Goal: Task Accomplishment & Management: Manage account settings

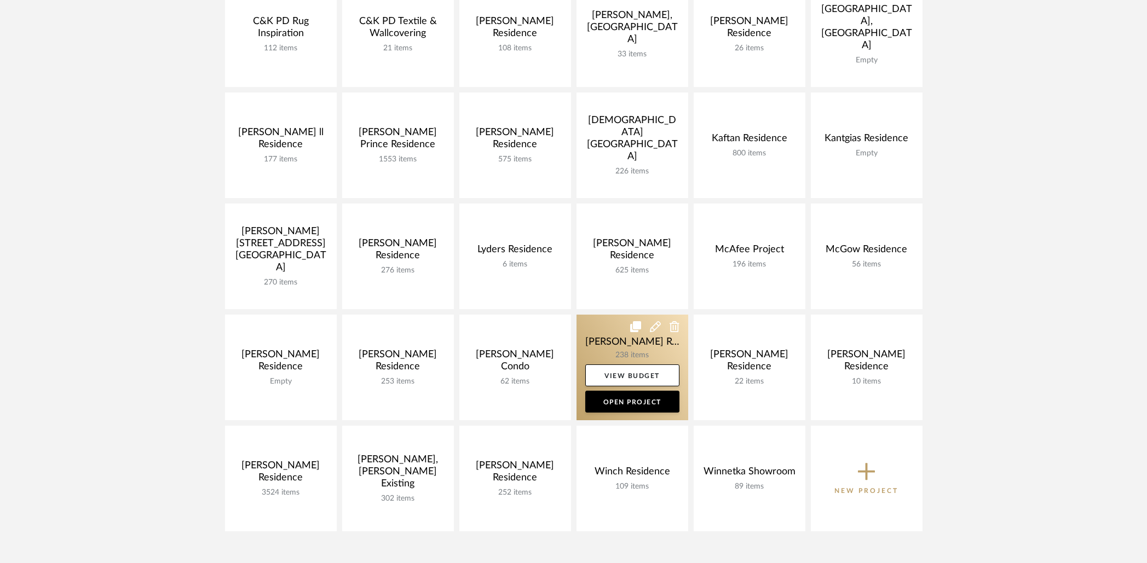
scroll to position [404, 0]
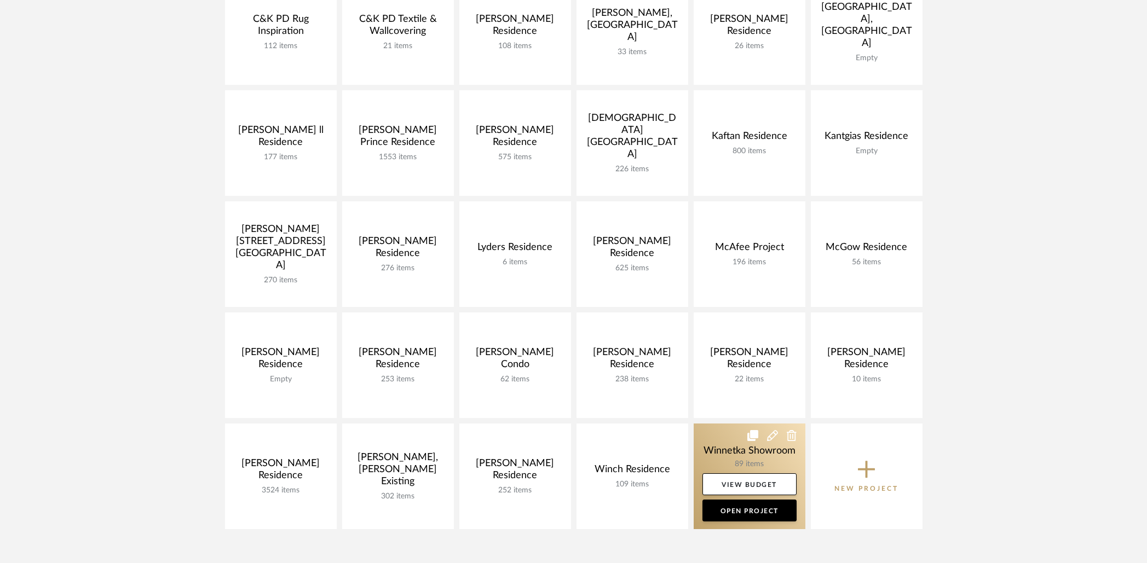
click at [722, 467] on link at bounding box center [750, 477] width 112 height 106
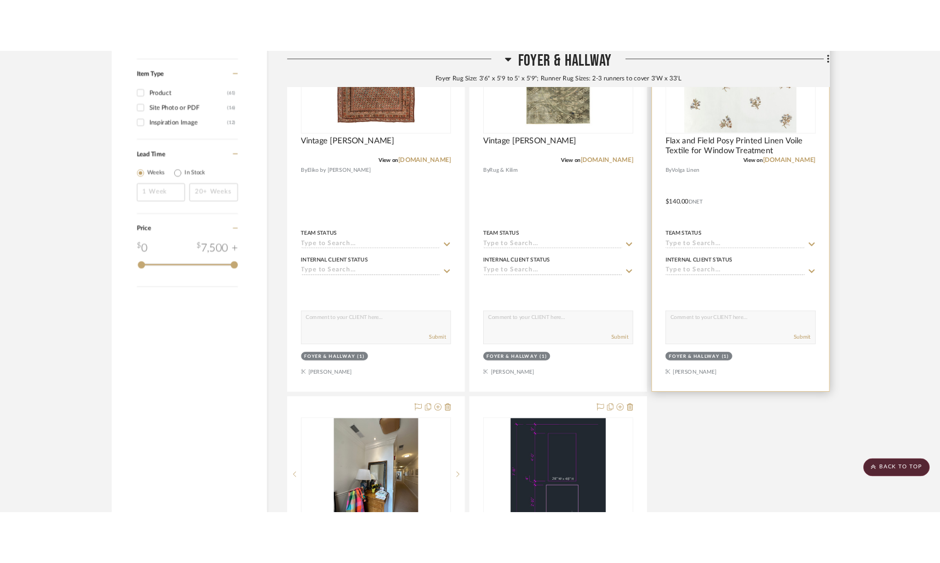
scroll to position [1402, 0]
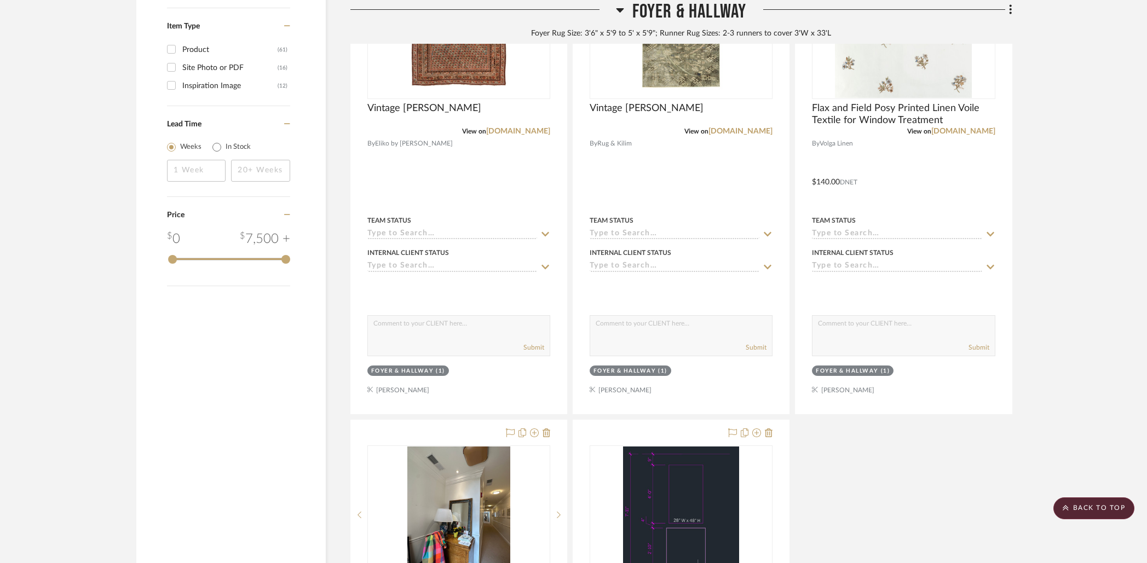
click at [844, 464] on div "Cloud Flush Mount View on [DOMAIN_NAME] By [PERSON_NAME] Lighting Team Status I…" at bounding box center [681, 176] width 662 height 1454
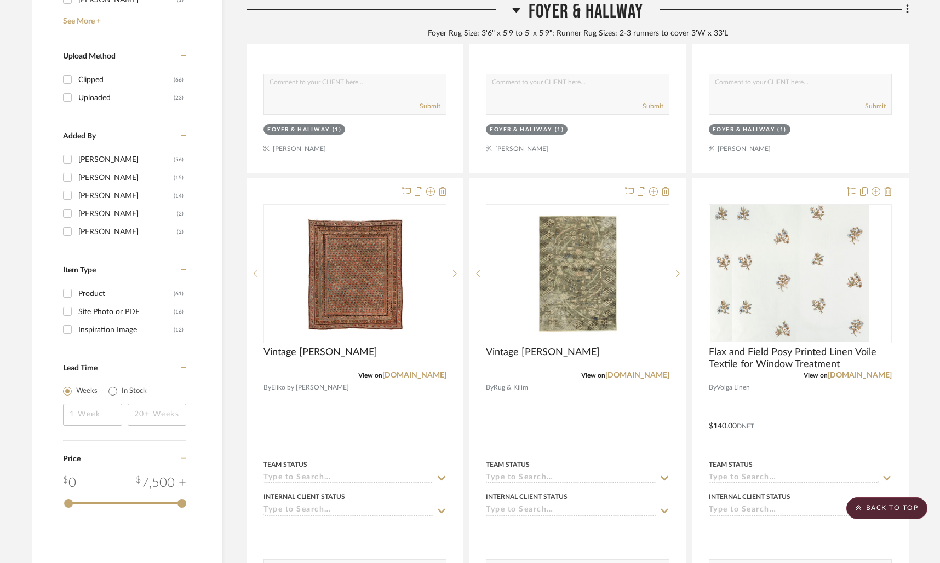
scroll to position [1156, 0]
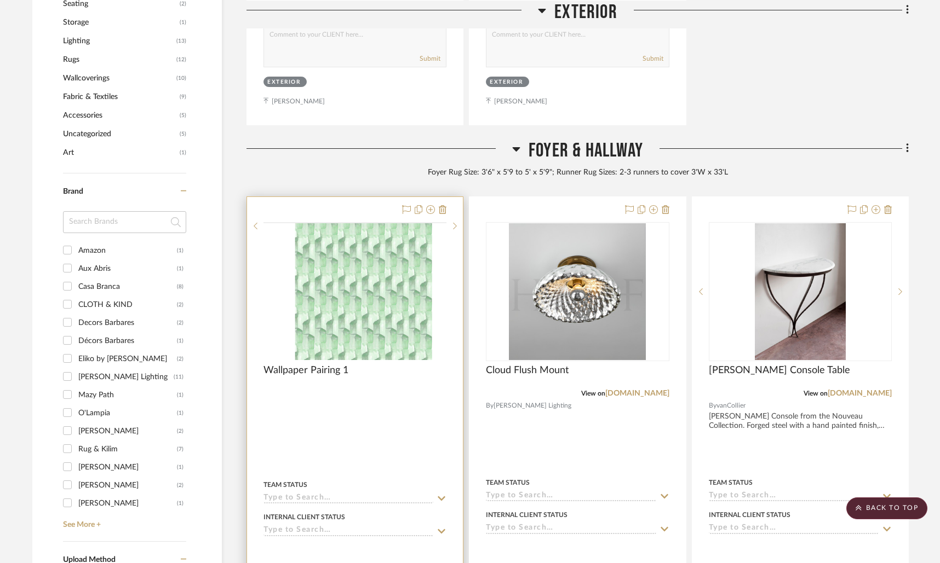
scroll to position [644, 0]
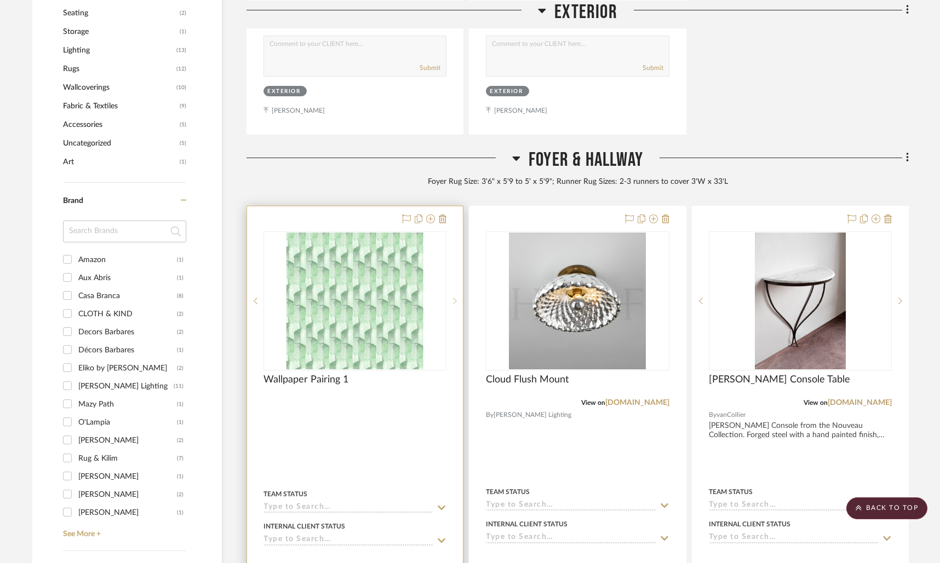
click at [458, 299] on sr-next-btn at bounding box center [454, 301] width 16 height 8
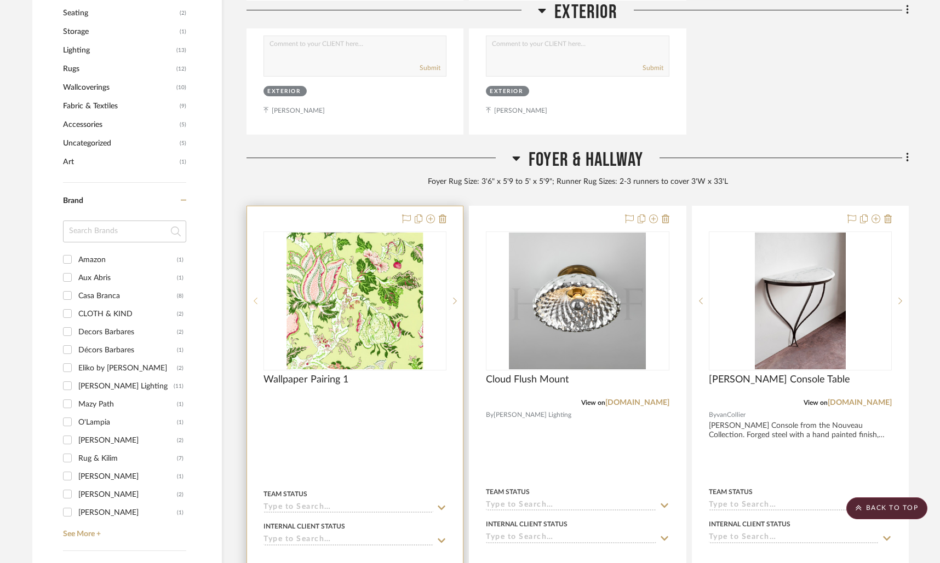
click at [251, 301] on sr-prev-btn at bounding box center [255, 301] width 16 height 8
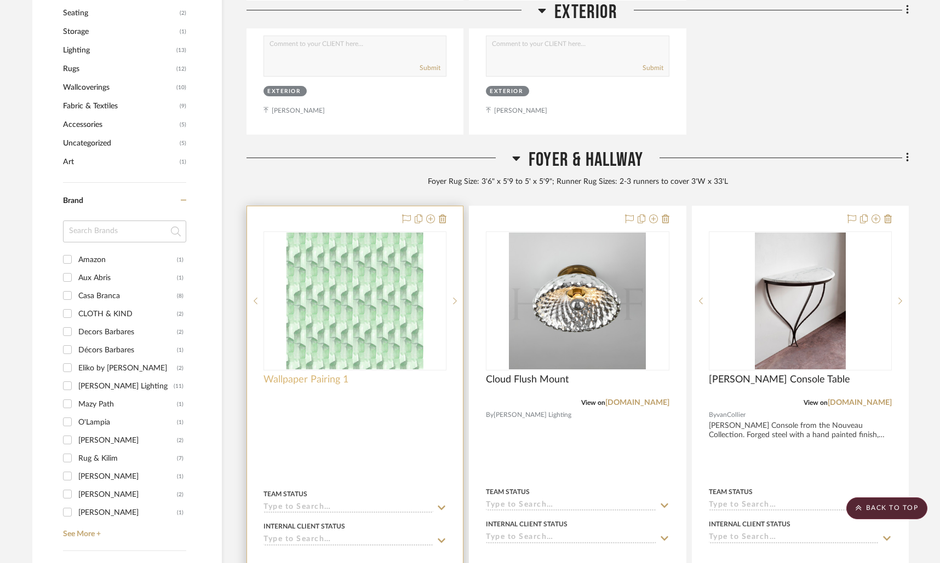
click at [345, 381] on span "Wallpaper Pairing 1" at bounding box center [305, 380] width 85 height 12
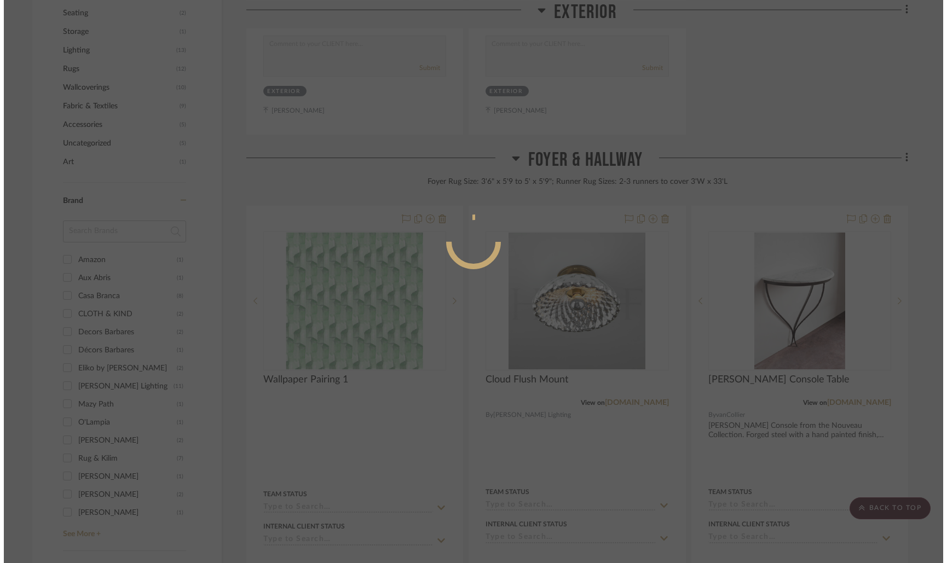
scroll to position [0, 0]
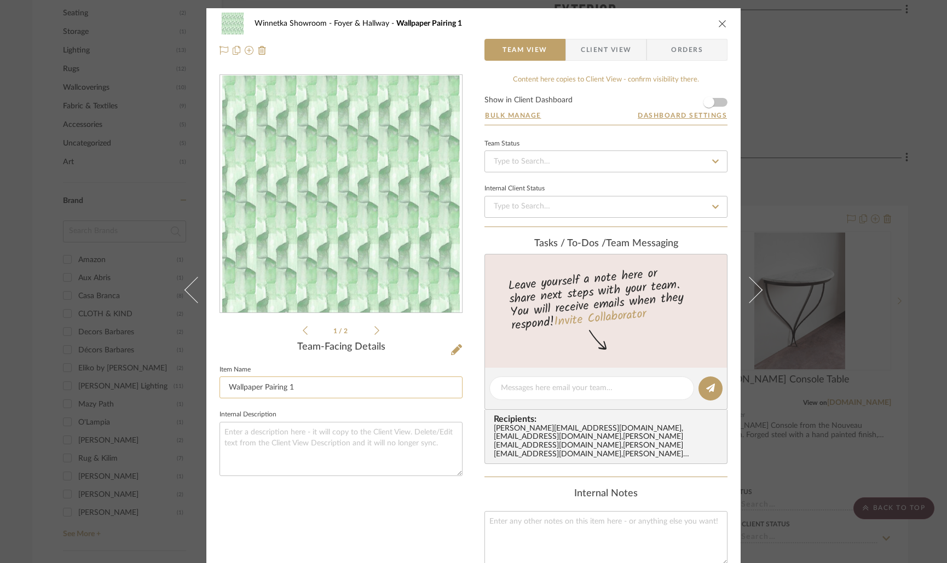
click at [318, 395] on input "Wallpaper Pairing 1" at bounding box center [341, 388] width 243 height 22
type input "Wallpaper Pairing 1 (1/2)"
click at [374, 330] on icon at bounding box center [376, 331] width 5 height 10
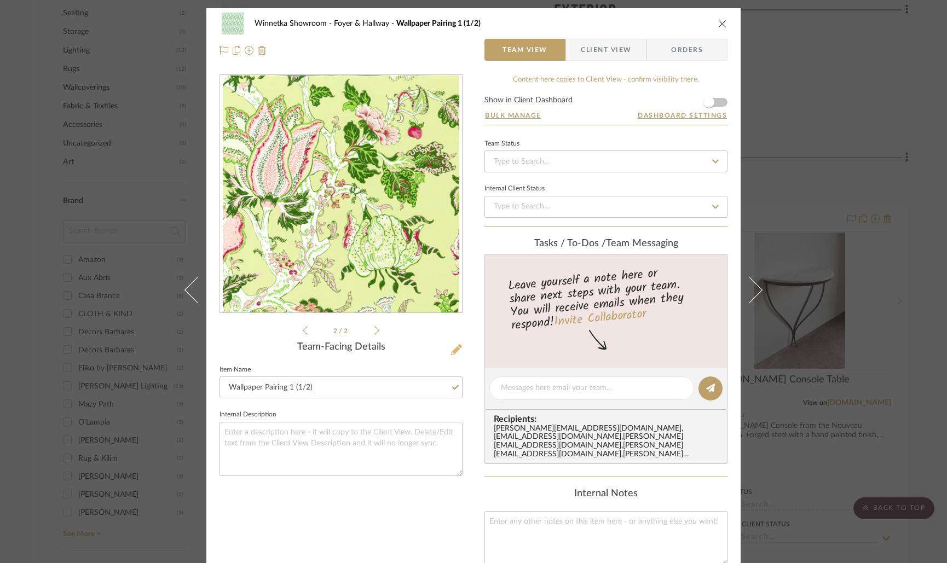
click at [451, 353] on button at bounding box center [457, 351] width 12 height 18
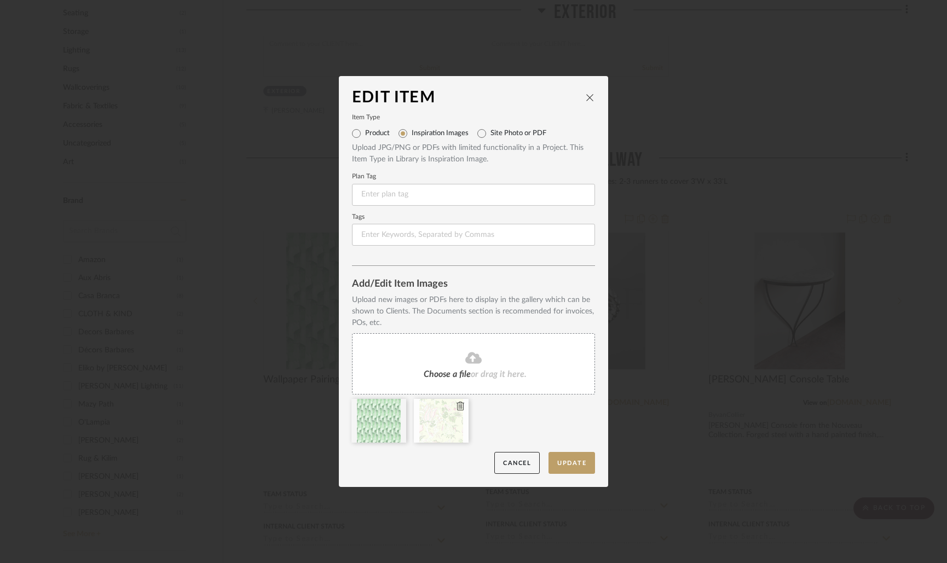
click at [457, 409] on icon at bounding box center [461, 406] width 8 height 9
click at [578, 469] on button "Update" at bounding box center [572, 463] width 47 height 22
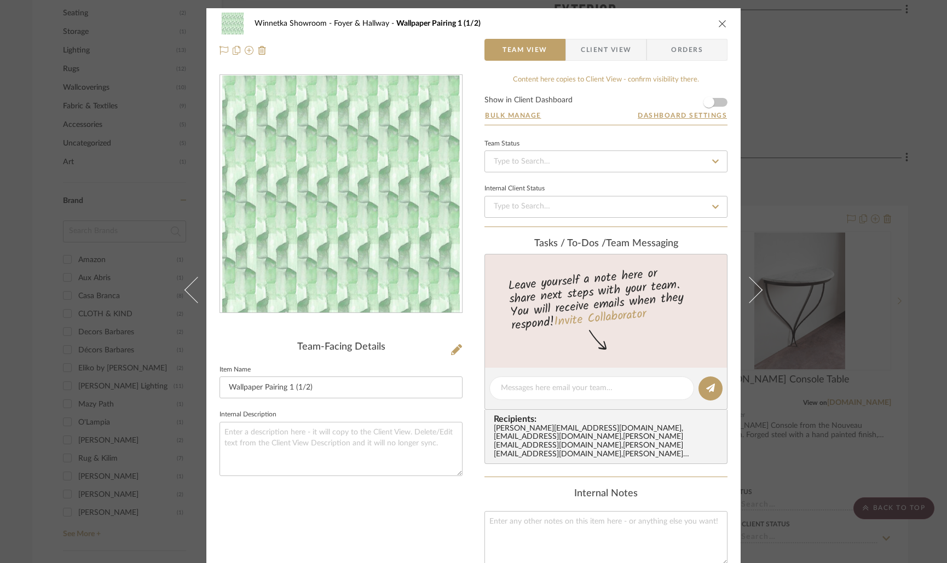
click at [812, 208] on div "Winnetka Showroom Foyer & Hallway Wallpaper Pairing 1 (1/2) Team View Client Vi…" at bounding box center [473, 281] width 947 height 563
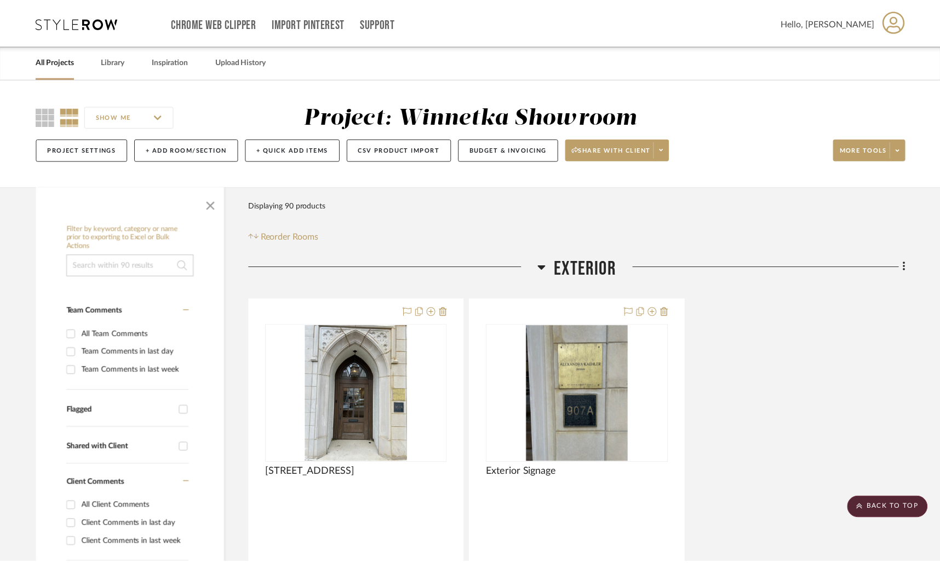
scroll to position [644, 0]
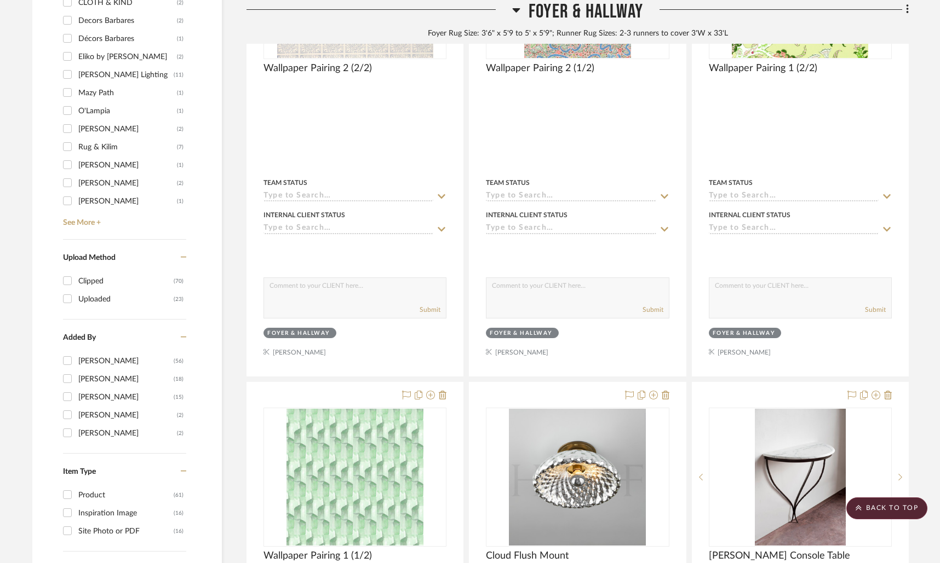
scroll to position [960, 0]
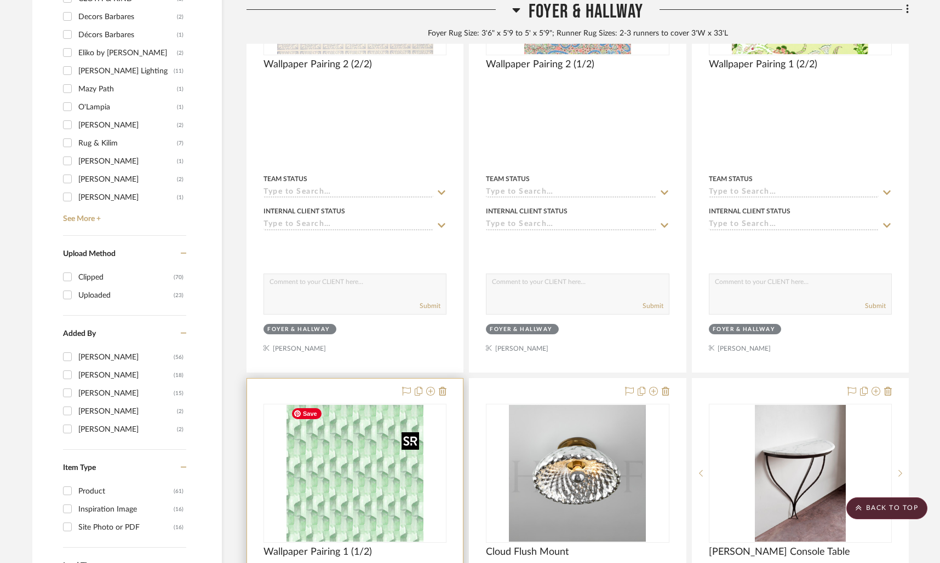
click at [0, 0] on img at bounding box center [0, 0] width 0 height 0
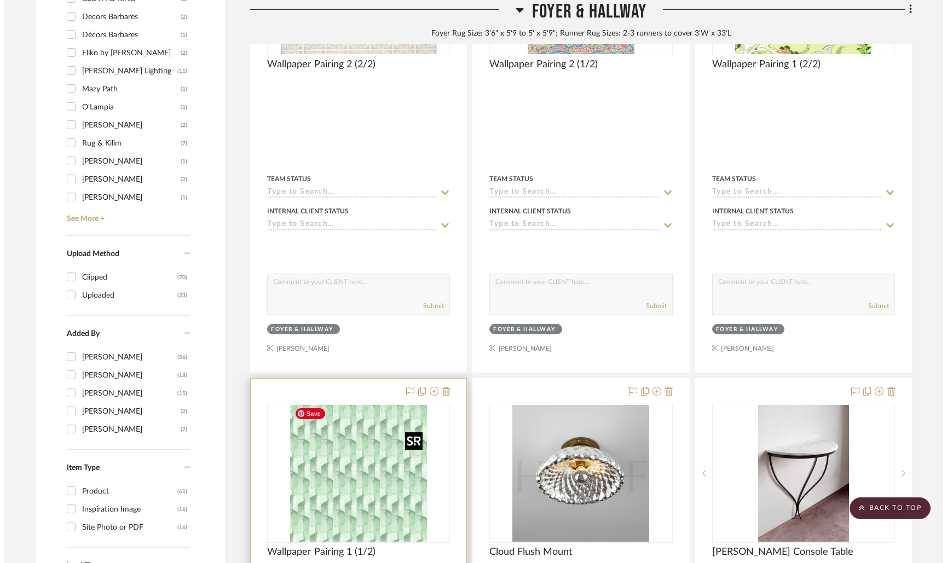
scroll to position [0, 0]
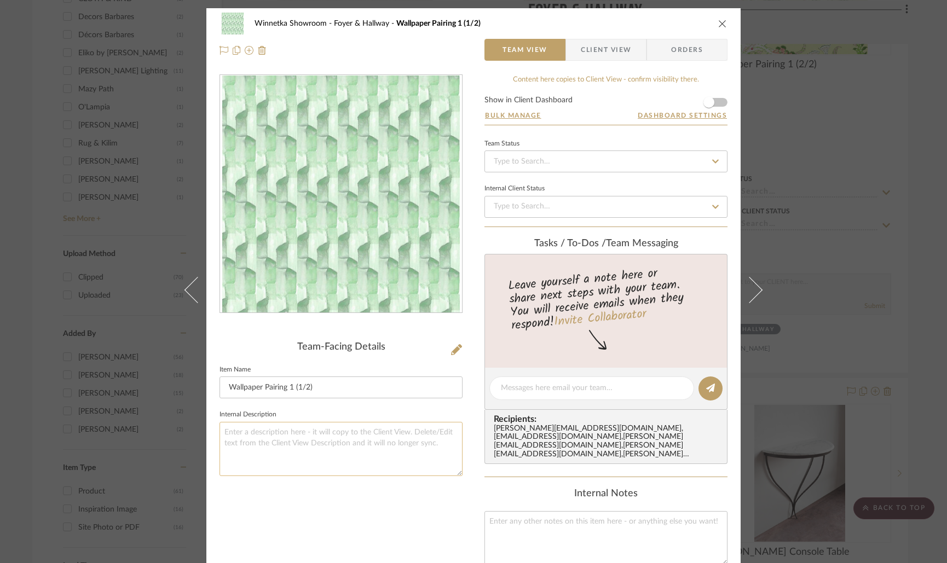
click at [310, 446] on textarea at bounding box center [341, 449] width 243 height 54
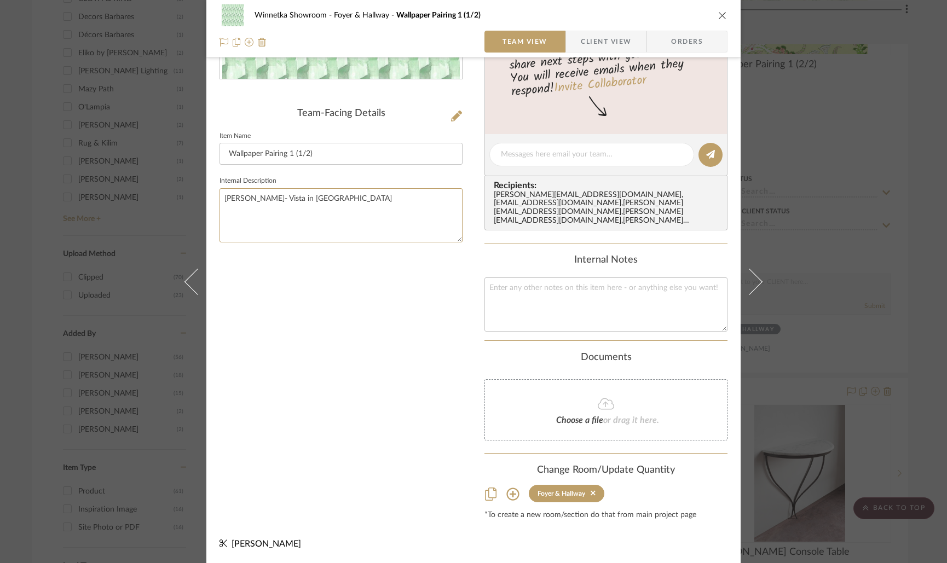
type textarea "Victoria Larson- Vista in Envy"
click at [412, 396] on div "Team-Facing Details Item Name Wallpaper Pairing 1 (1/2) Internal Description Vi…" at bounding box center [341, 180] width 243 height 679
click at [718, 16] on icon "close" at bounding box center [722, 15] width 9 height 9
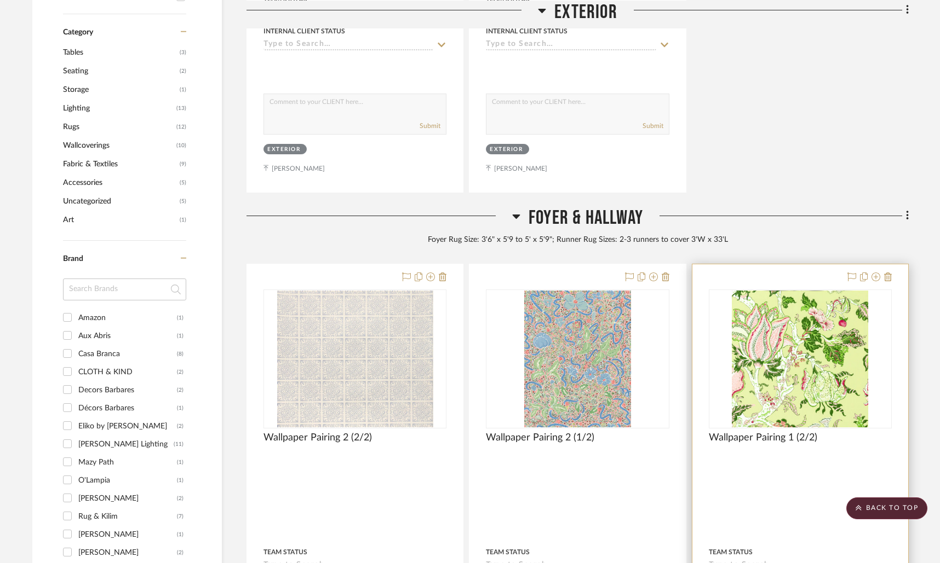
scroll to position [553, 0]
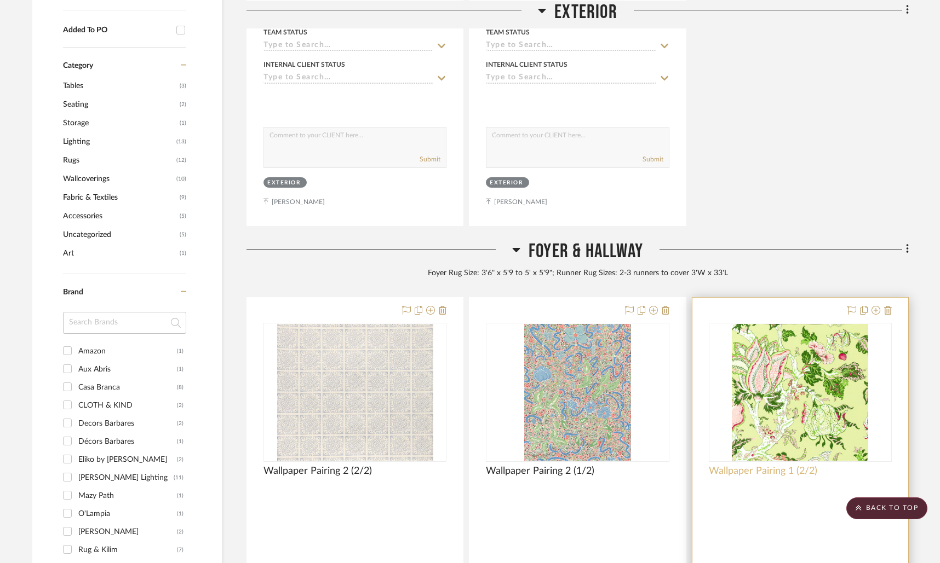
click at [769, 475] on span "Wallpaper Pairing 1 (2/2)" at bounding box center [762, 471] width 108 height 12
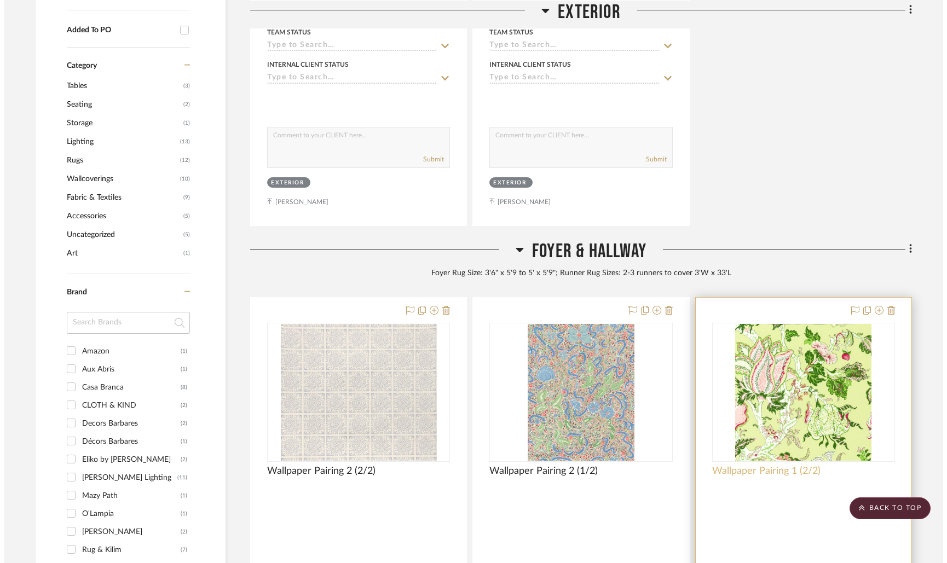
scroll to position [0, 0]
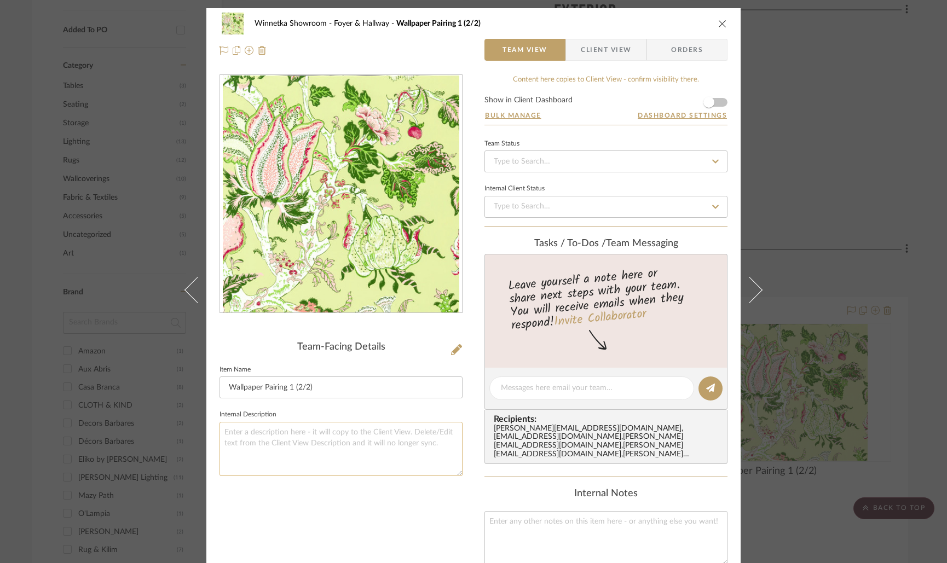
click at [285, 441] on textarea at bounding box center [341, 449] width 243 height 54
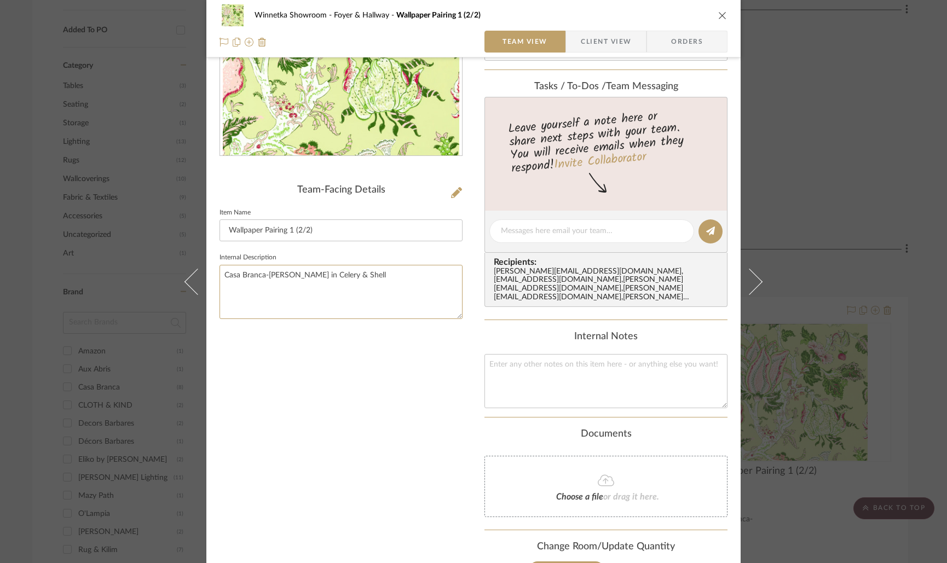
scroll to position [170, 0]
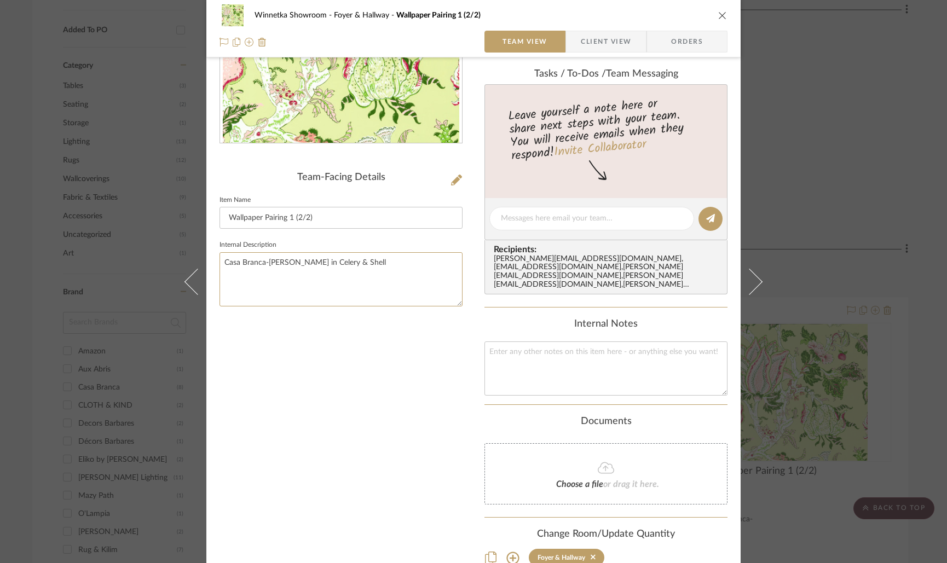
type textarea "Casa Branca-[PERSON_NAME] in Celery & Shell"
click at [819, 376] on div "Winnetka Showroom Foyer & Hallway Wallpaper Pairing 1 (2/2) Team View Client Vi…" at bounding box center [473, 281] width 947 height 563
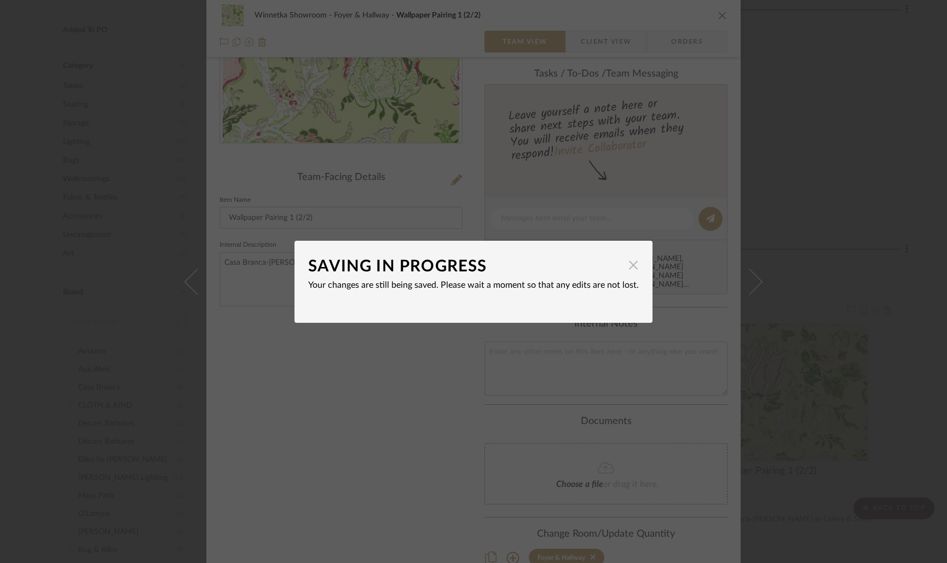
click at [626, 264] on span "button" at bounding box center [634, 266] width 22 height 22
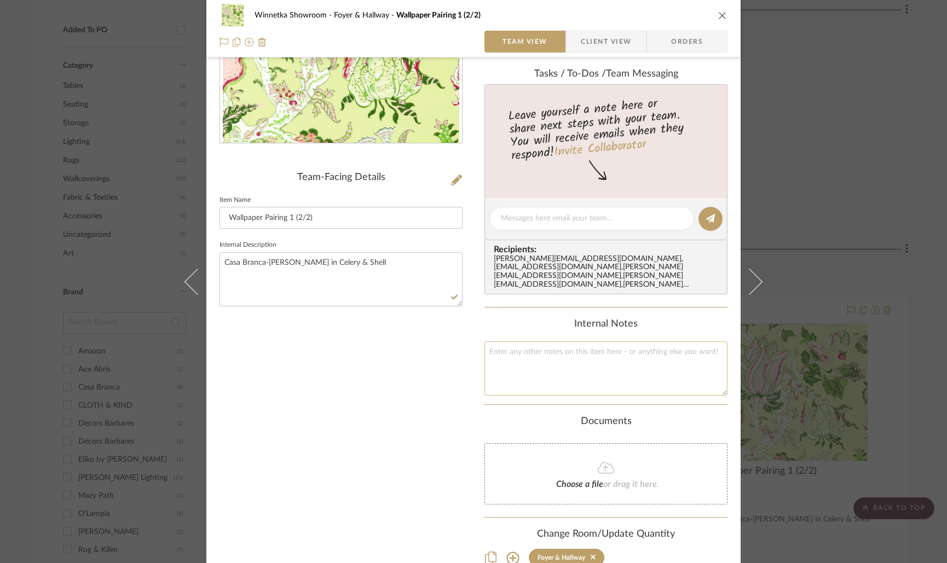
scroll to position [234, 0]
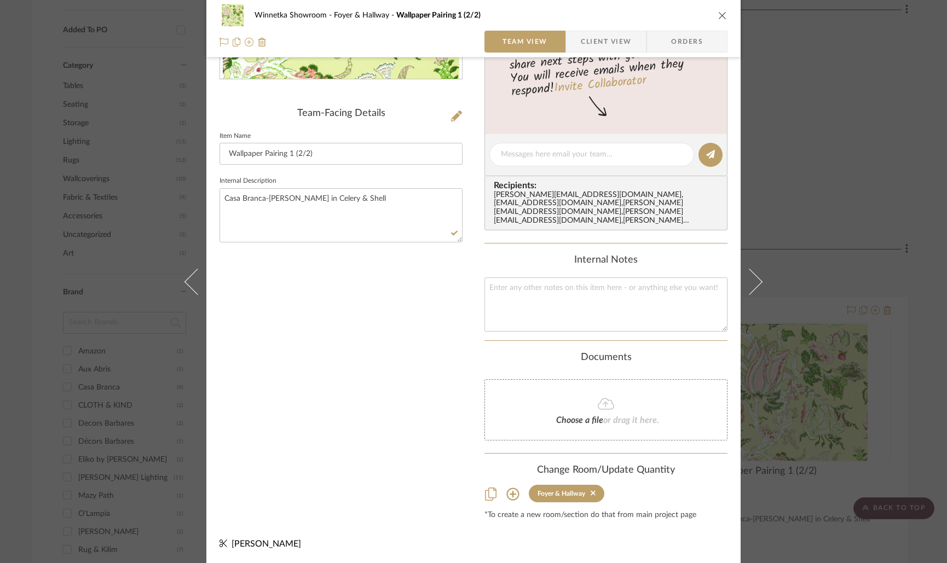
click at [782, 439] on div "Winnetka Showroom Foyer & Hallway Wallpaper Pairing 1 (2/2) Team View Client Vi…" at bounding box center [473, 281] width 947 height 563
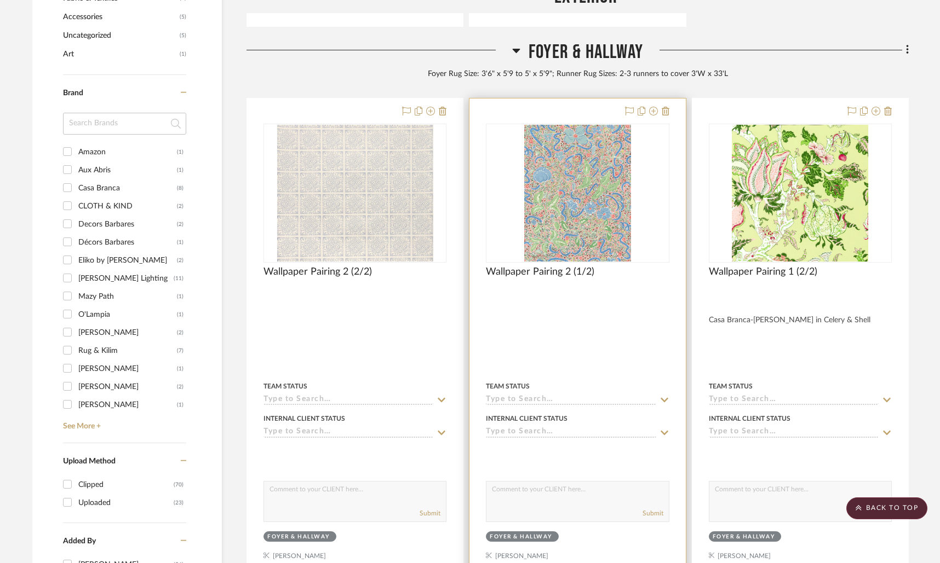
scroll to position [773, 0]
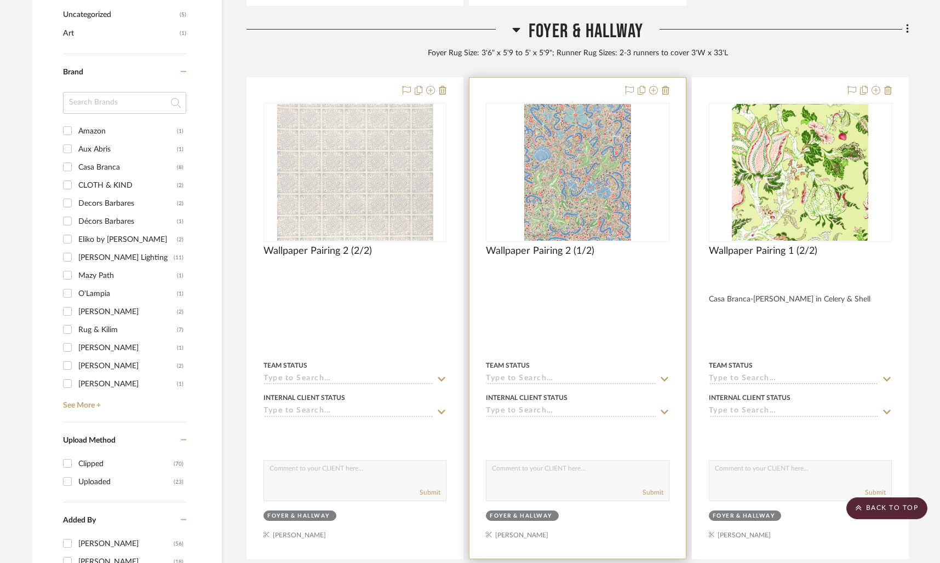
click at [582, 276] on div at bounding box center [577, 274] width 183 height 10
click at [622, 251] on div "Wallpaper Pairing 2 (1/2)" at bounding box center [577, 257] width 183 height 24
click at [619, 218] on img "0" at bounding box center [577, 172] width 106 height 137
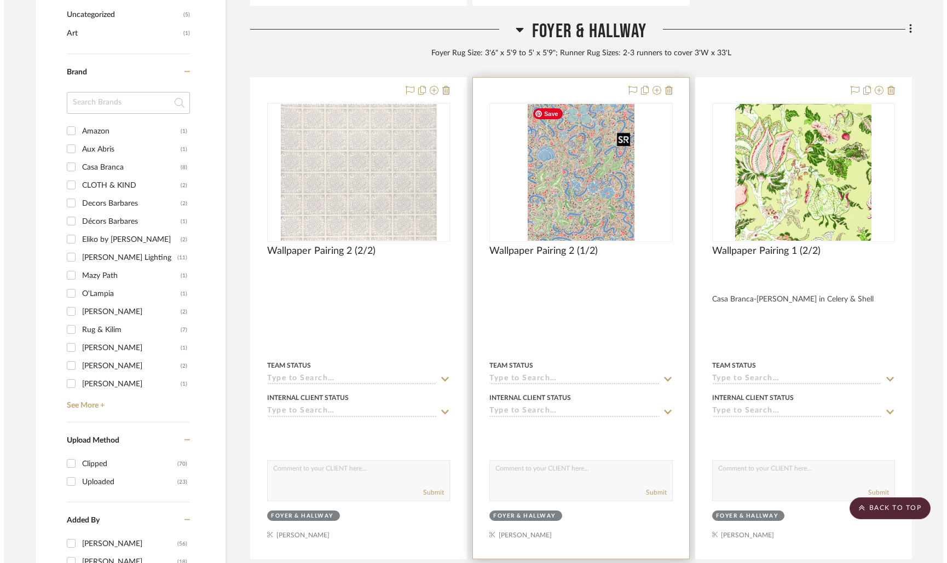
scroll to position [0, 0]
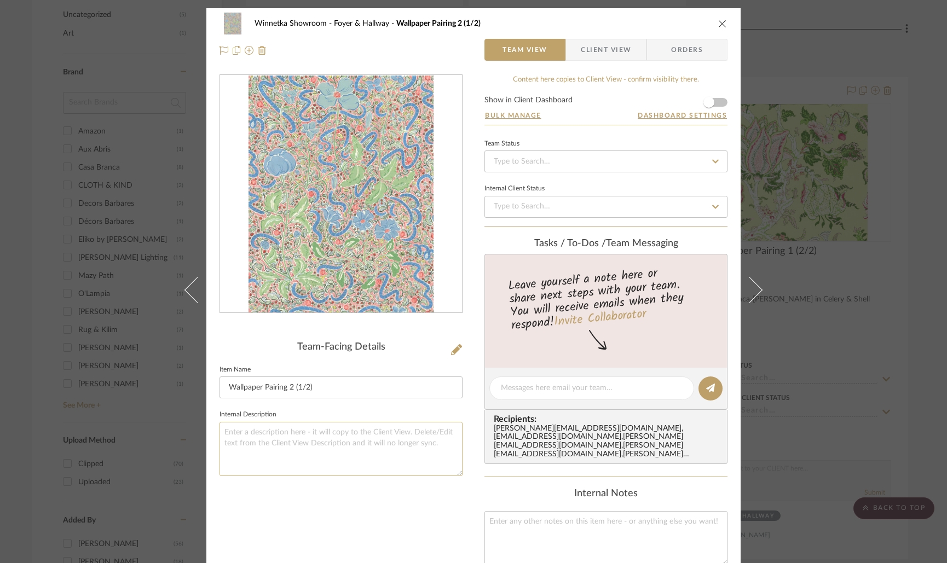
click at [321, 439] on textarea at bounding box center [341, 449] width 243 height 54
click at [849, 82] on div "Winnetka Showroom Foyer & Hallway Wallpaper Pairing 2 (1/2) Team View Client Vi…" at bounding box center [473, 281] width 947 height 563
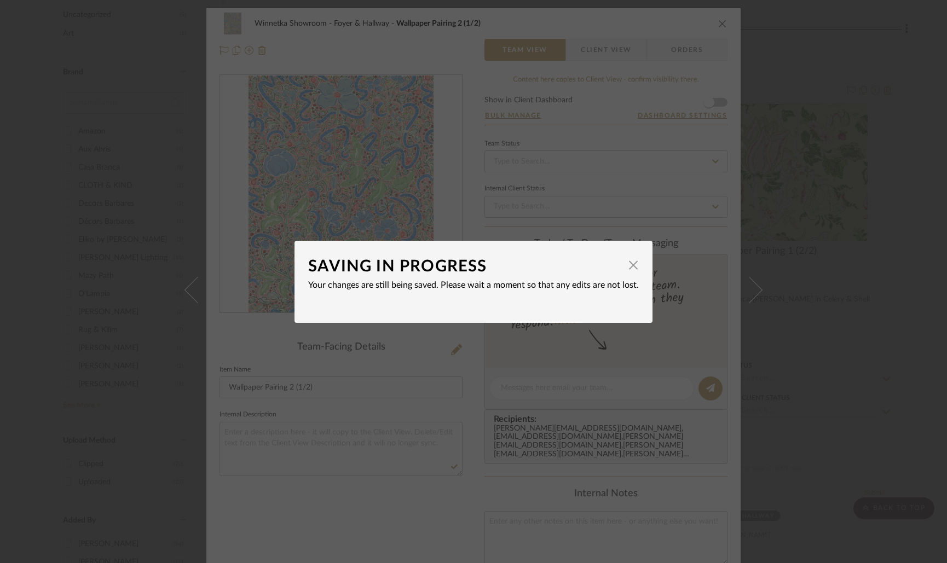
drag, startPoint x: 623, startPoint y: 270, endPoint x: 643, endPoint y: 255, distance: 25.0
click at [624, 270] on span "button" at bounding box center [634, 266] width 22 height 22
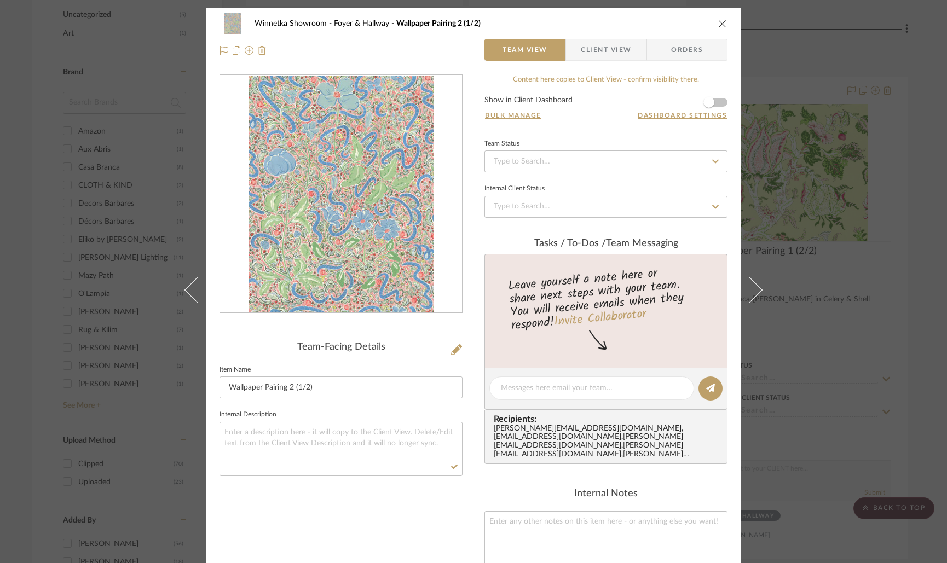
click at [786, 109] on div "Winnetka Showroom Foyer & Hallway Wallpaper Pairing 2 (1/2) Team View Client Vi…" at bounding box center [473, 281] width 947 height 563
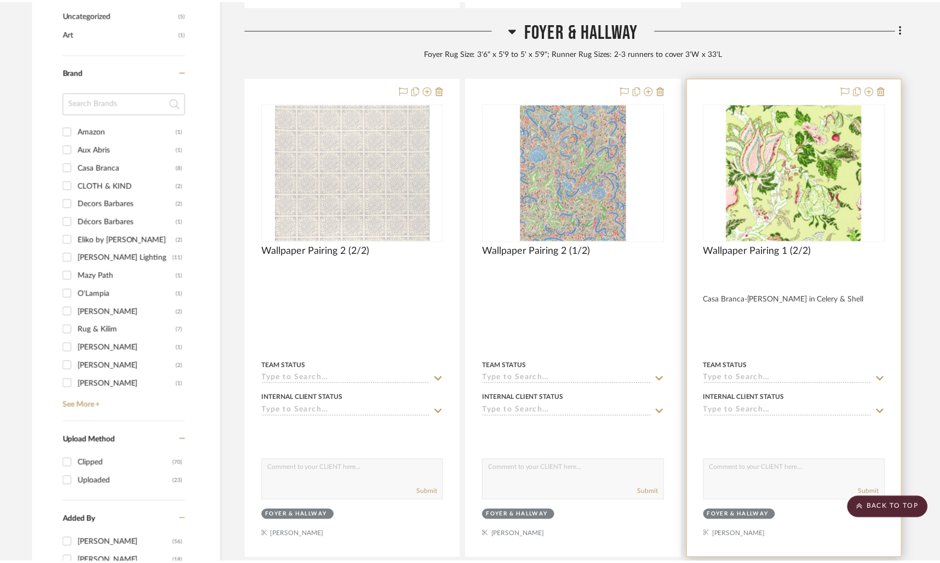
scroll to position [773, 0]
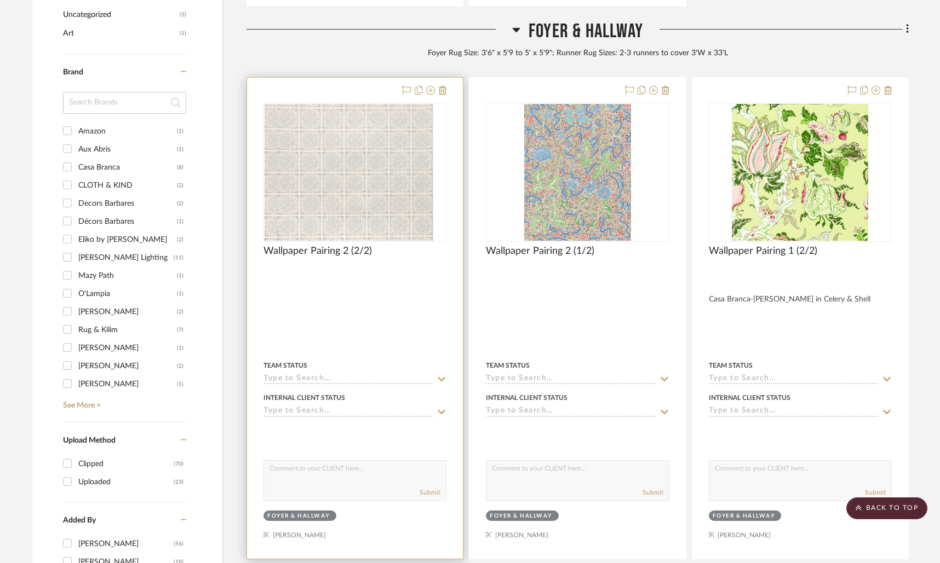
click at [362, 274] on div at bounding box center [354, 274] width 183 height 10
click at [421, 276] on div at bounding box center [354, 274] width 183 height 10
click at [433, 235] on img "0" at bounding box center [355, 172] width 156 height 137
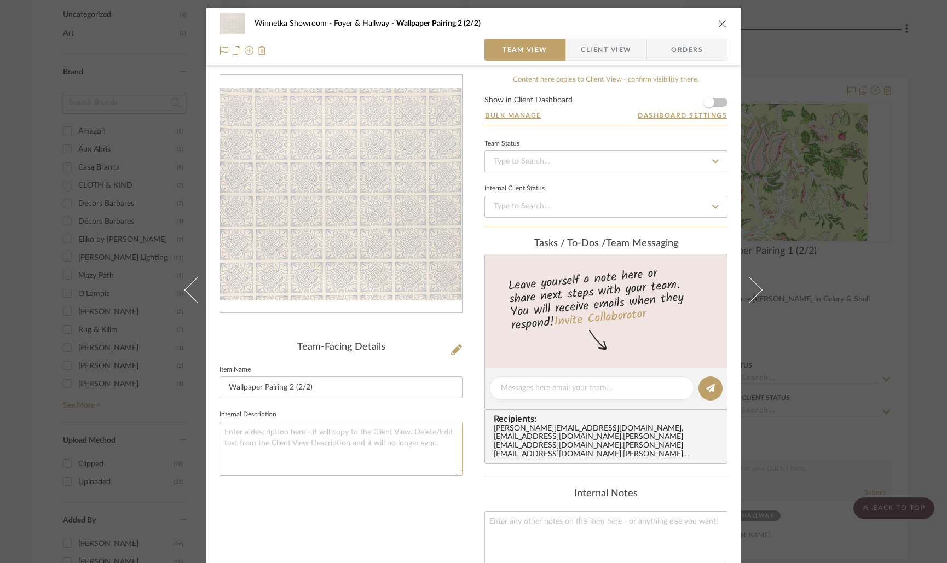
scroll to position [35, 0]
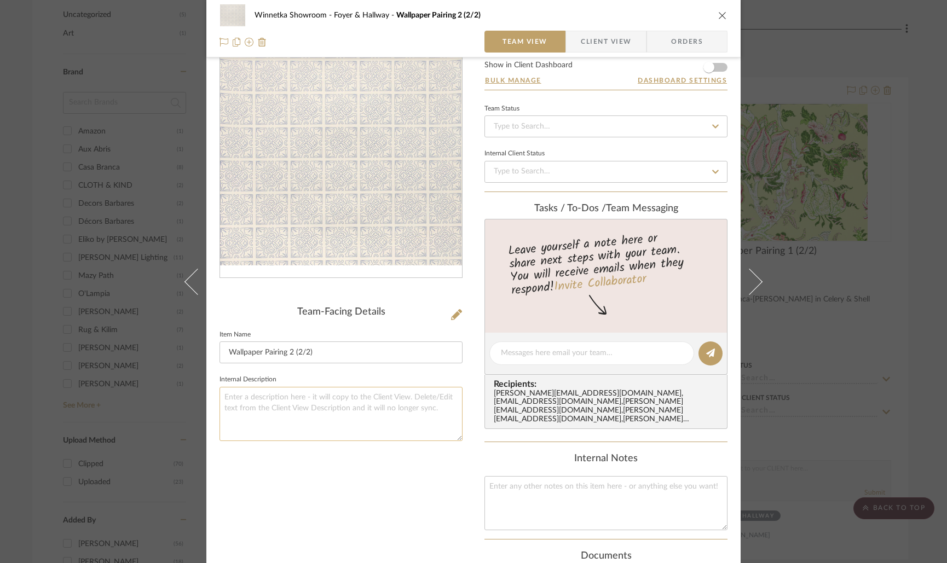
click at [394, 397] on textarea at bounding box center [341, 414] width 243 height 54
click at [326, 396] on textarea "Alex Conroy- Irish Tile in Wedgwood" at bounding box center [341, 412] width 243 height 54
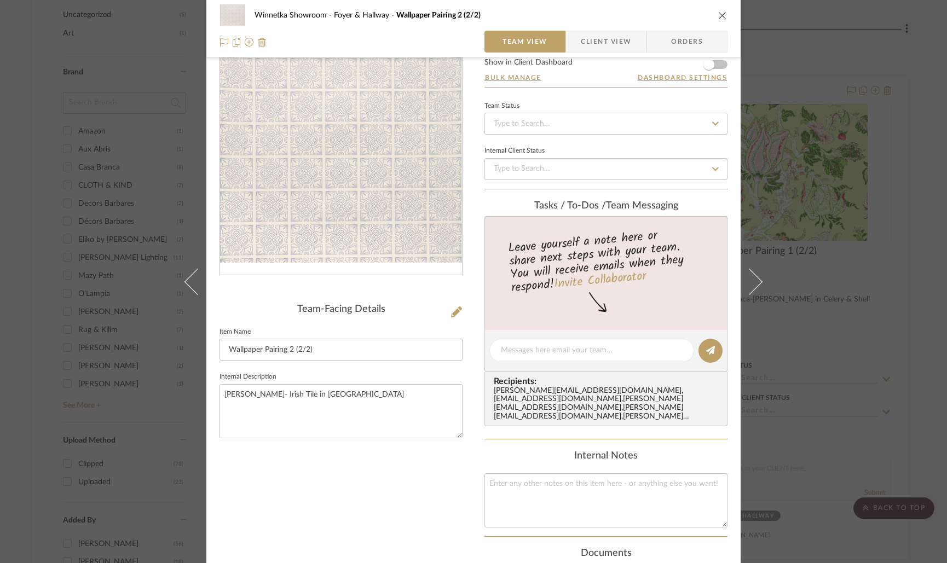
click at [441, 440] on sr-form-field "Internal Description Alex Conroy- Irish Tile in Wedgwood" at bounding box center [341, 409] width 243 height 78
click at [326, 396] on textarea "Alex Conroy- Irish Tile in Wedgwood" at bounding box center [341, 411] width 243 height 54
type textarea "[PERSON_NAME]- Irish Tile in [GEOGRAPHIC_DATA]"
click at [373, 453] on div "Team-Facing Details Item Name Wallpaper Pairing 2 (2/2) Internal Description Al…" at bounding box center [341, 376] width 243 height 679
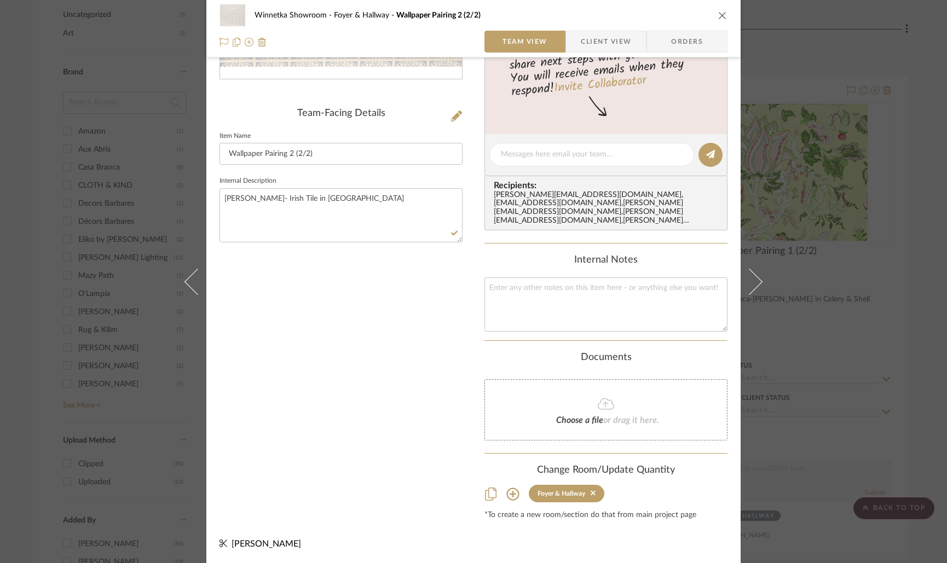
click at [789, 513] on div "Winnetka Showroom Foyer & Hallway Wallpaper Pairing 2 (2/2) Team View Client Vi…" at bounding box center [473, 281] width 947 height 563
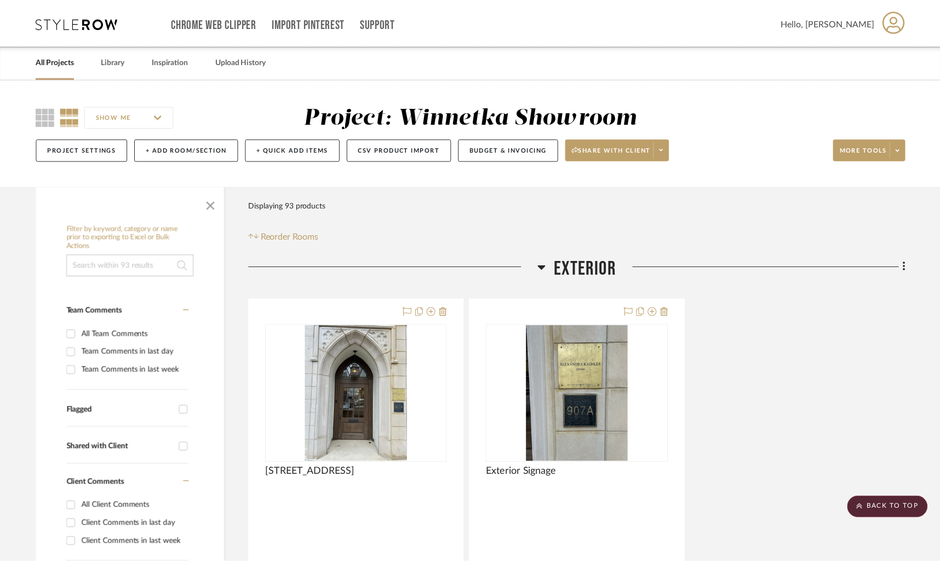
scroll to position [773, 0]
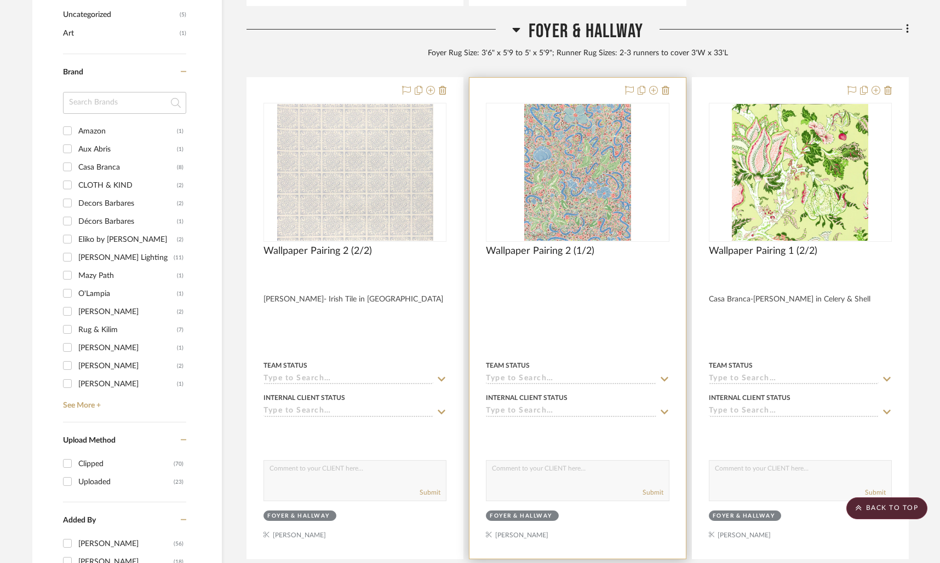
click at [614, 265] on div "Wallpaper Pairing 2 (1/2)" at bounding box center [577, 257] width 183 height 24
click at [622, 310] on div at bounding box center [577, 318] width 216 height 481
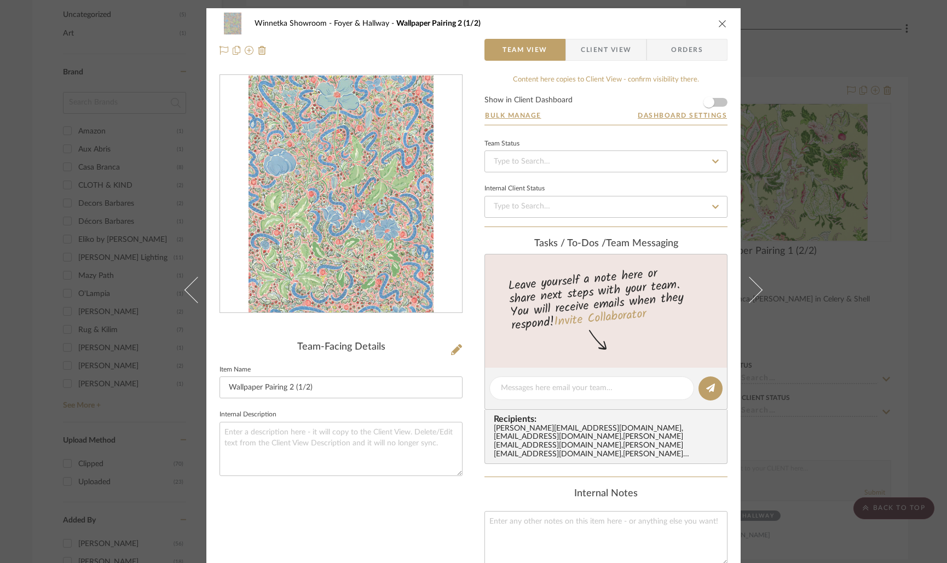
scroll to position [38, 0]
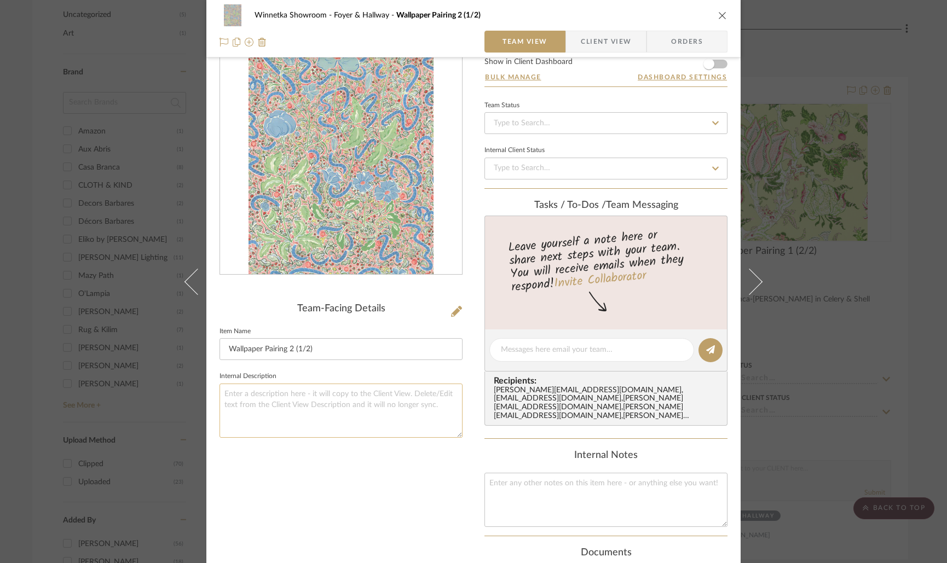
click at [291, 406] on textarea at bounding box center [341, 411] width 243 height 54
paste textarea "Claire De Quenetain"
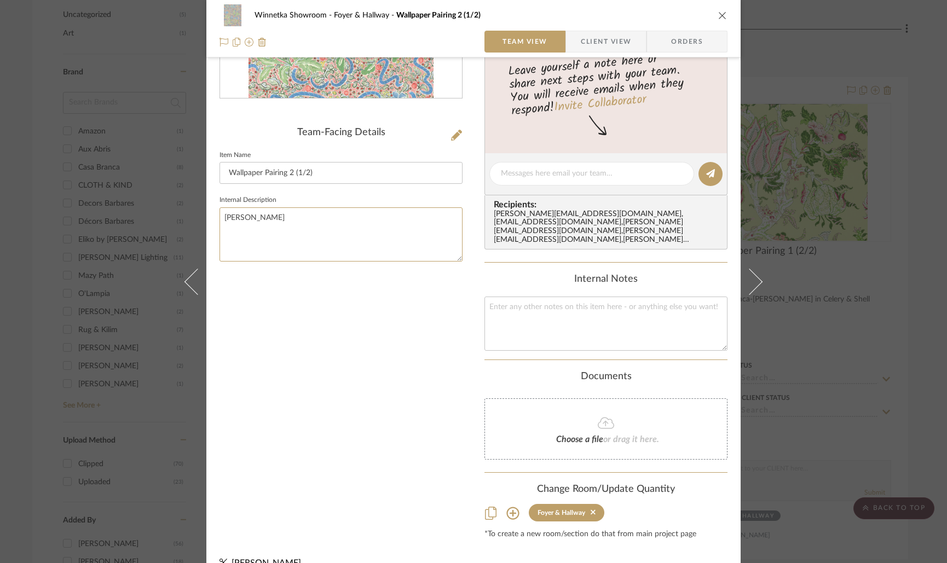
scroll to position [234, 0]
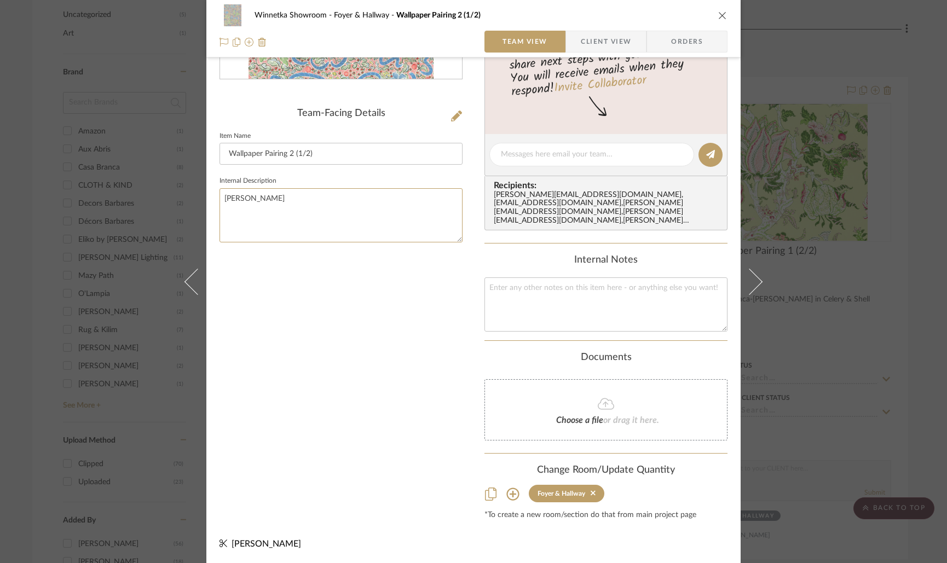
type textarea "[PERSON_NAME]"
click at [346, 304] on div "Team-Facing Details Item Name Wallpaper Pairing 2 (1/2) Internal Description Cl…" at bounding box center [341, 180] width 243 height 679
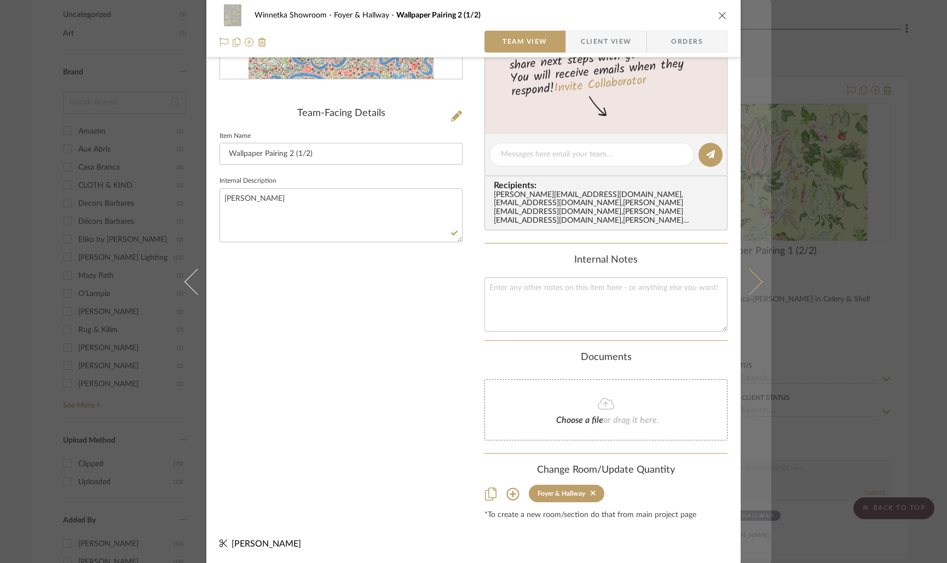
click at [763, 325] on button at bounding box center [756, 281] width 31 height 563
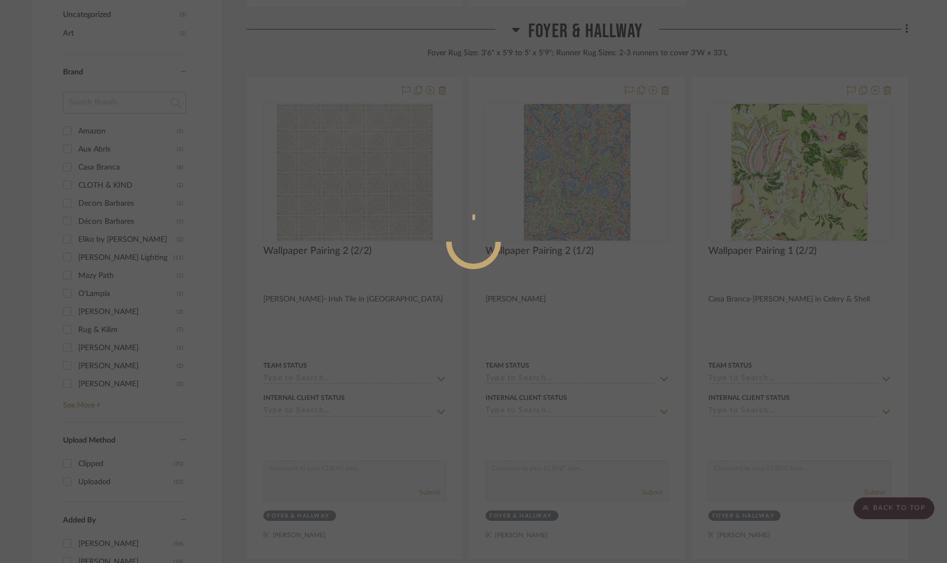
scroll to position [0, 0]
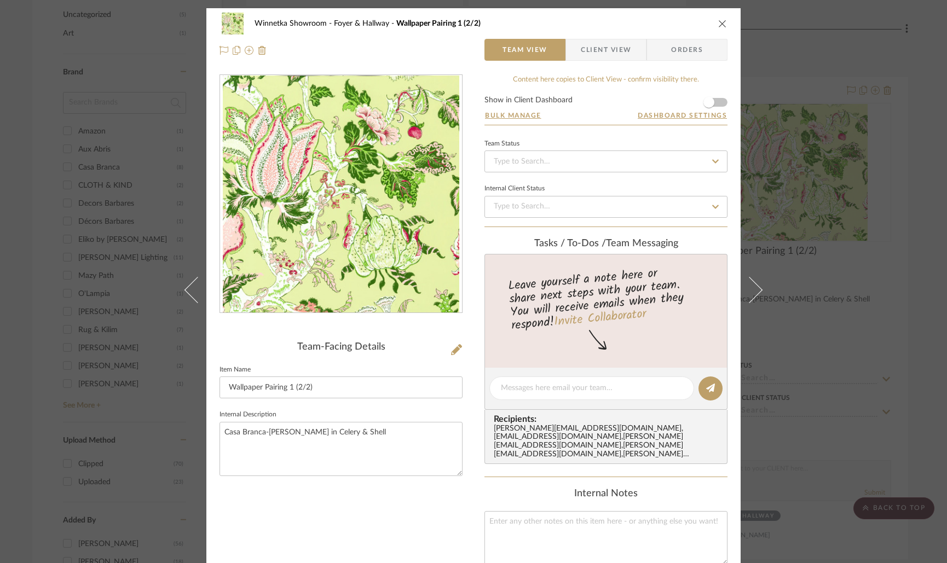
click at [827, 315] on div "Winnetka Showroom Foyer & Hallway Wallpaper Pairing 1 (2/2) Team View Client Vi…" at bounding box center [473, 281] width 947 height 563
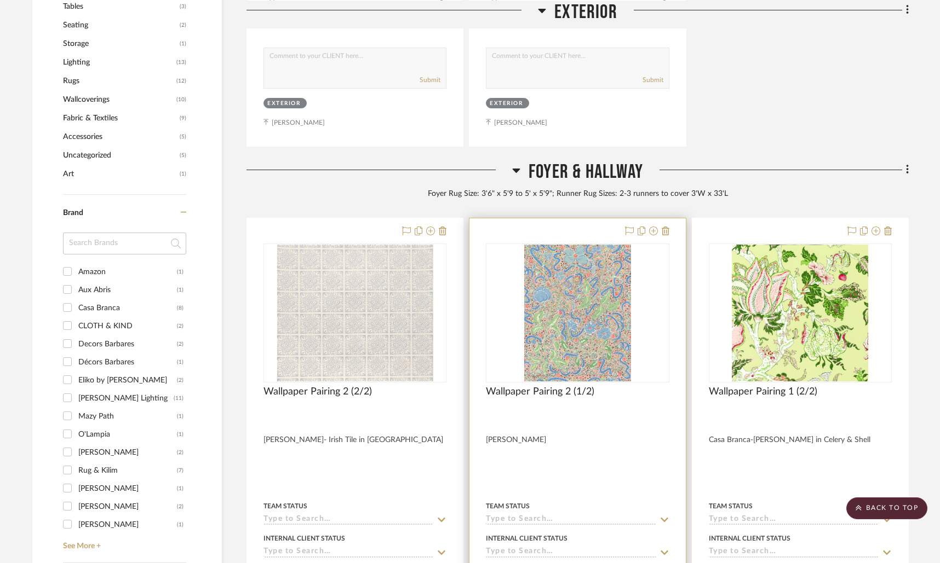
scroll to position [630, 0]
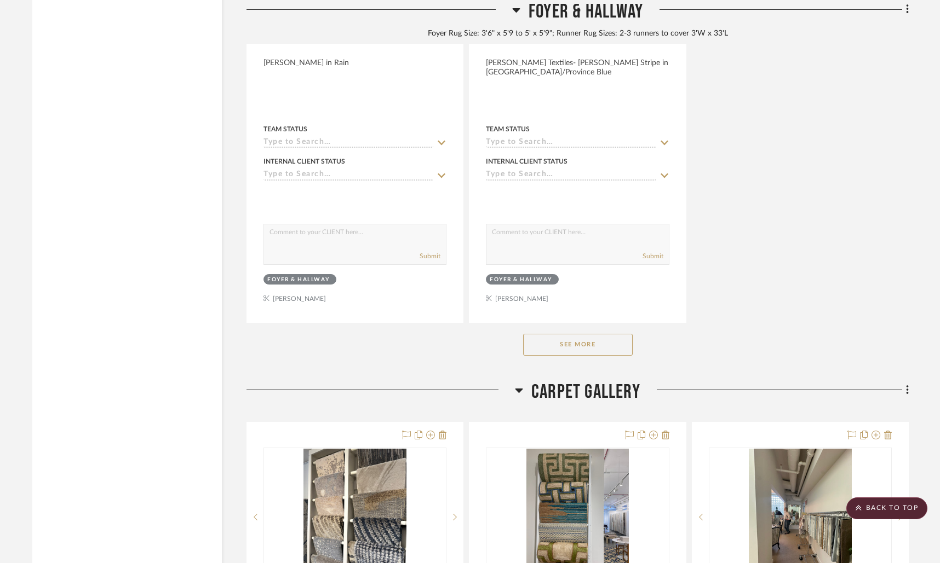
scroll to position [2055, 0]
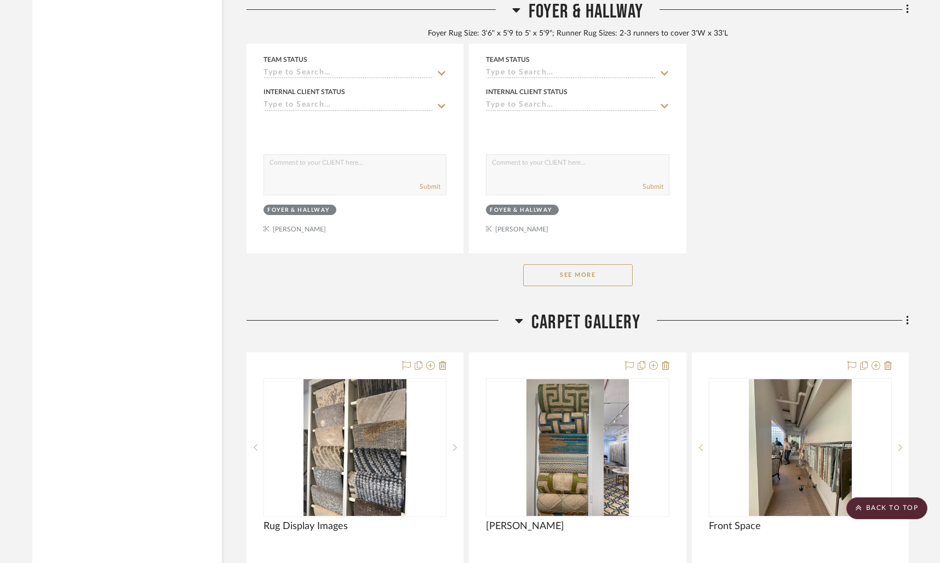
click at [554, 280] on button "See More" at bounding box center [577, 275] width 109 height 22
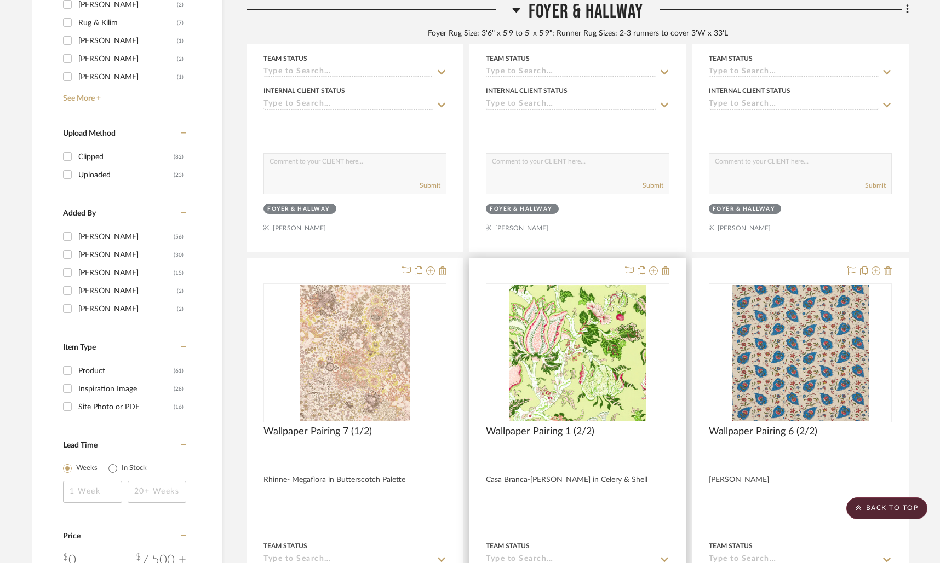
scroll to position [1074, 0]
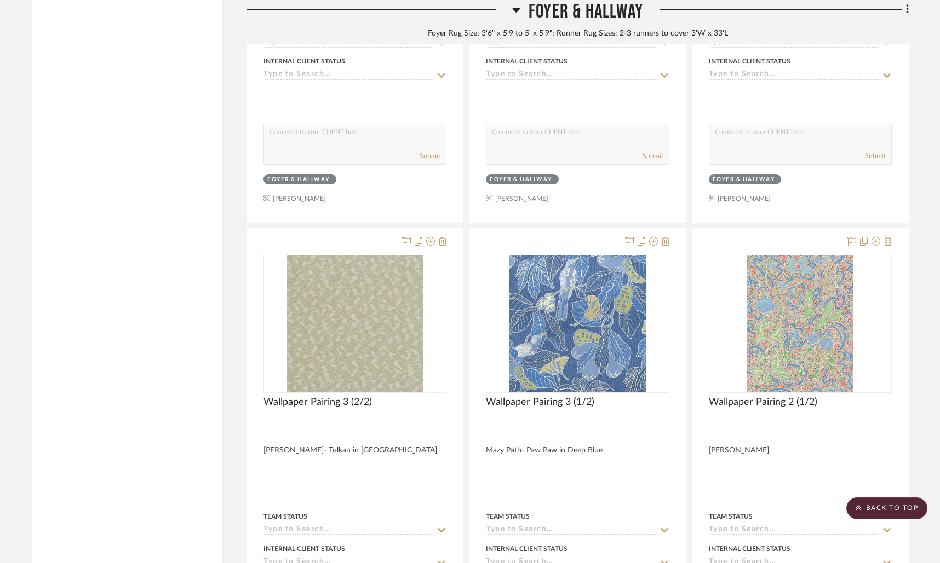
drag, startPoint x: 66, startPoint y: 191, endPoint x: 145, endPoint y: 193, distance: 78.9
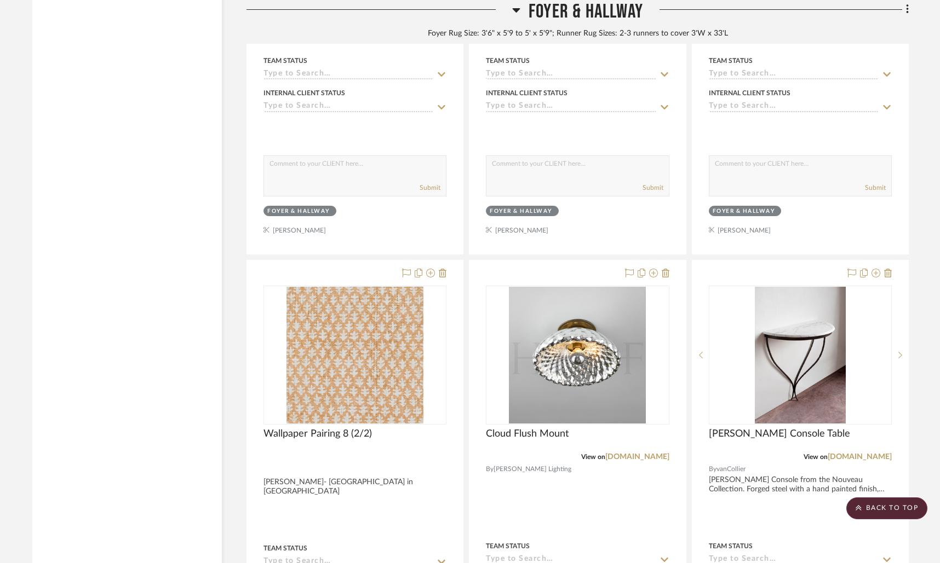
scroll to position [3028, 0]
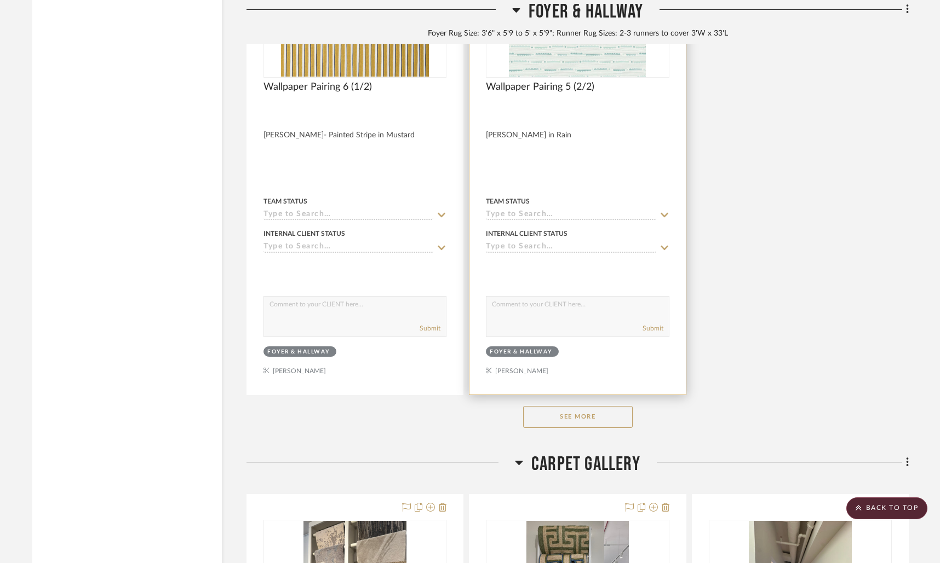
scroll to position [1915, 0]
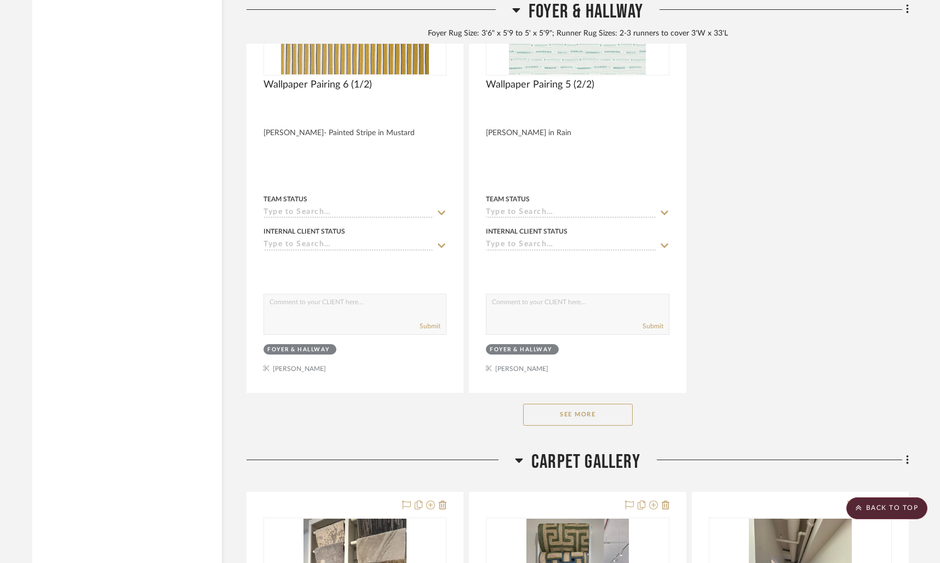
click at [576, 413] on button "See More" at bounding box center [577, 415] width 109 height 22
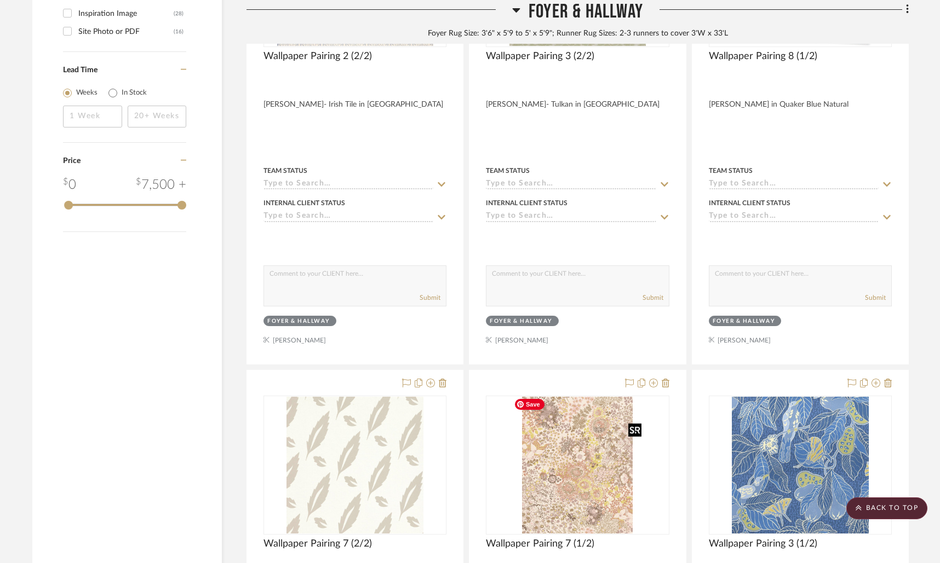
scroll to position [1460, 0]
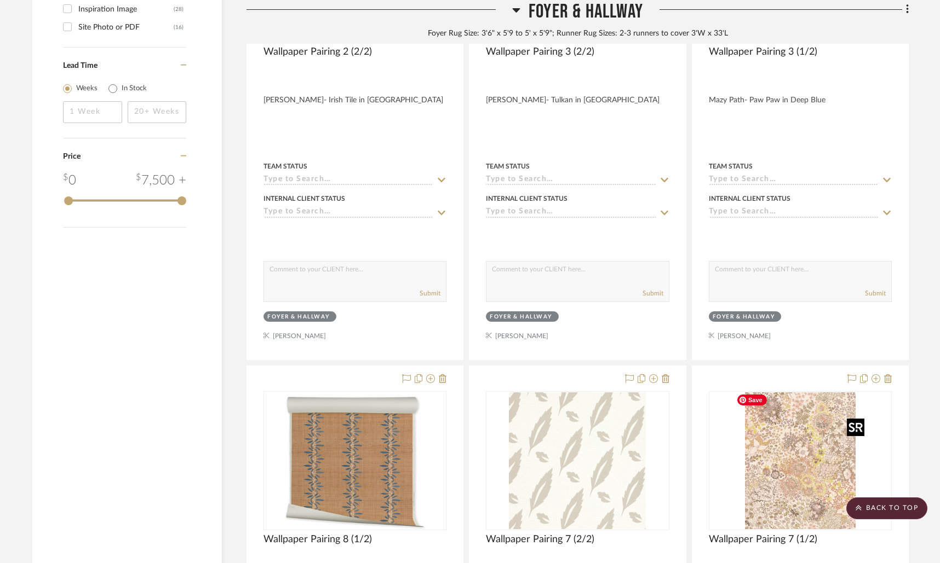
drag, startPoint x: 840, startPoint y: 473, endPoint x: 838, endPoint y: 468, distance: 5.7
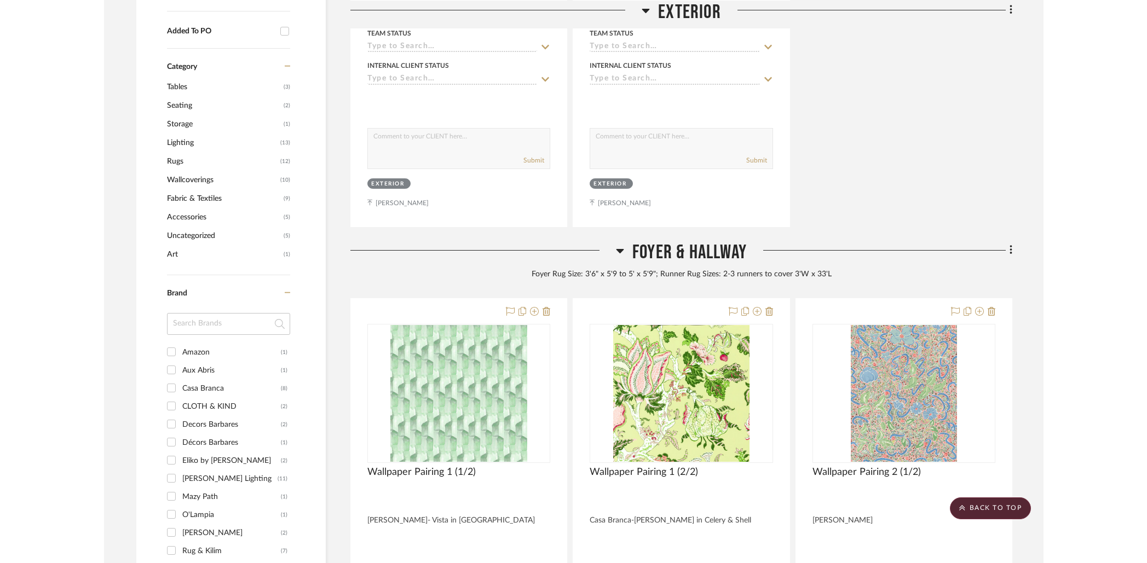
scroll to position [556, 0]
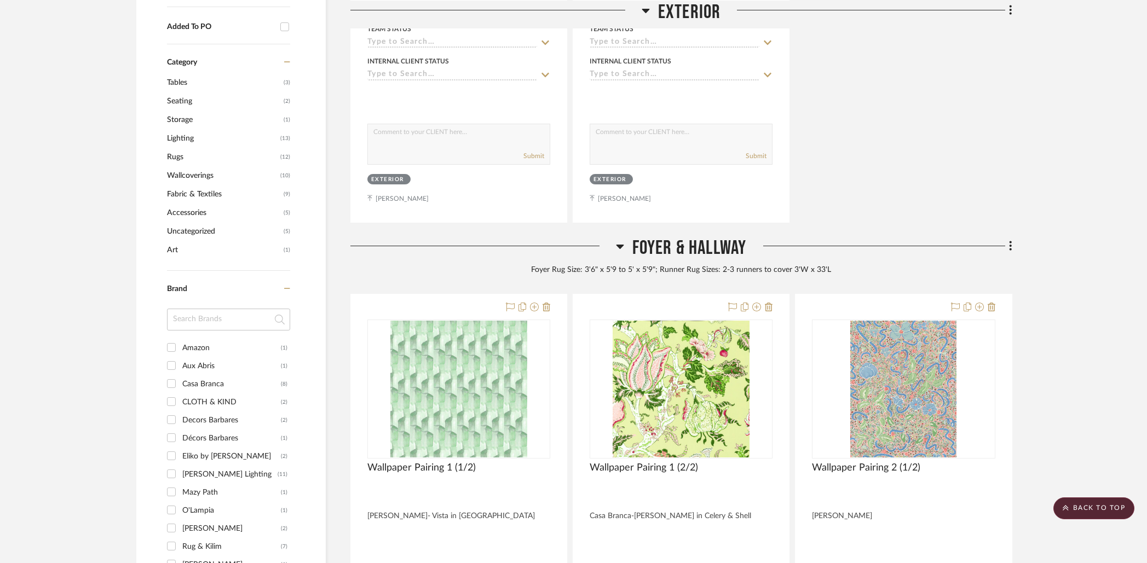
drag, startPoint x: 777, startPoint y: 260, endPoint x: 280, endPoint y: 2, distance: 560.3
